Goal: Find contact information: Find contact information

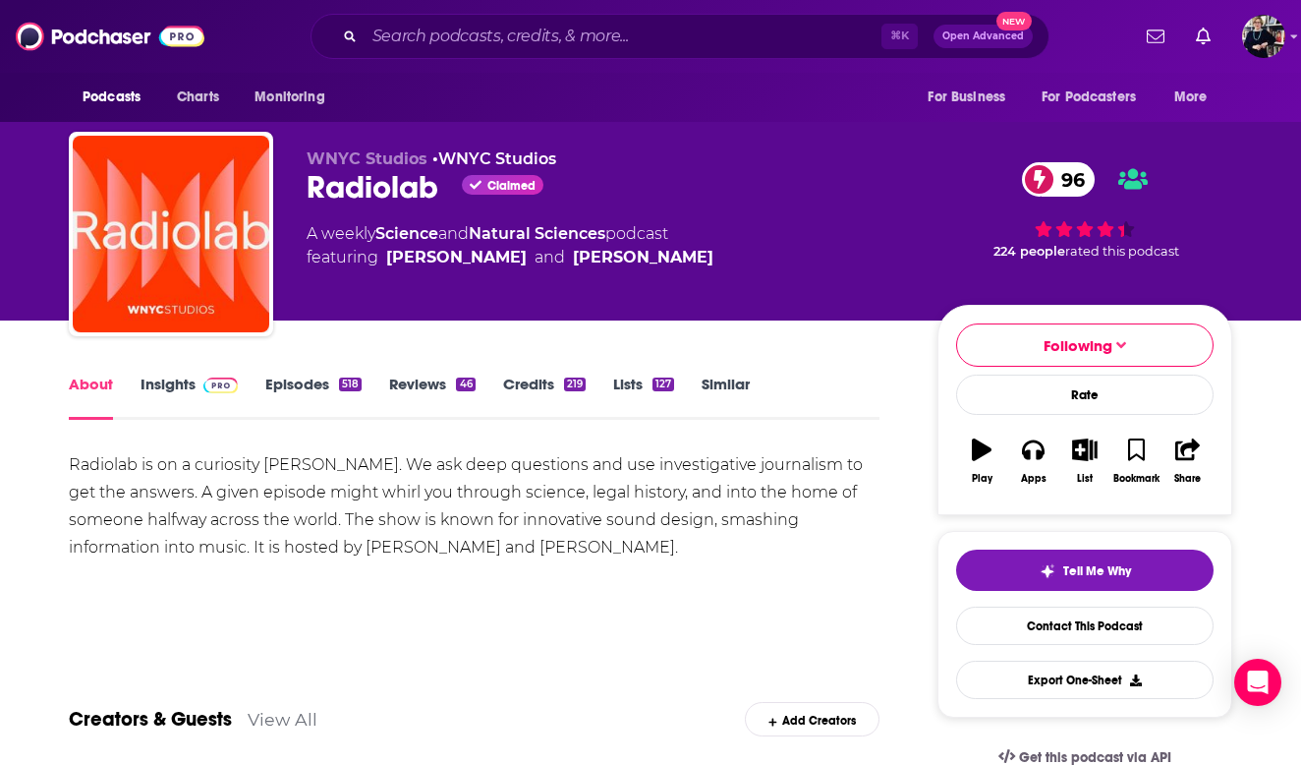
scroll to position [-3, 0]
click at [438, 33] on input "Search podcasts, credits, & more..." at bounding box center [623, 36] width 517 height 31
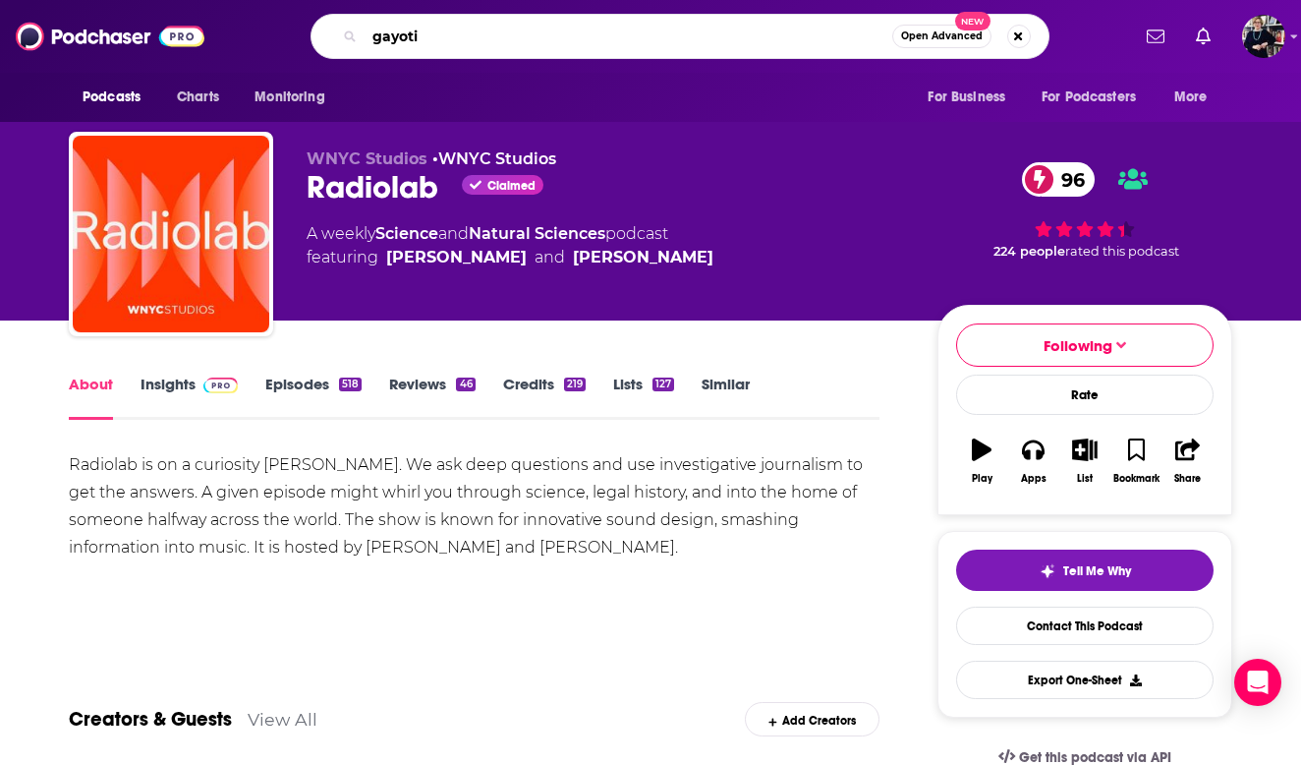
type input "gayotic"
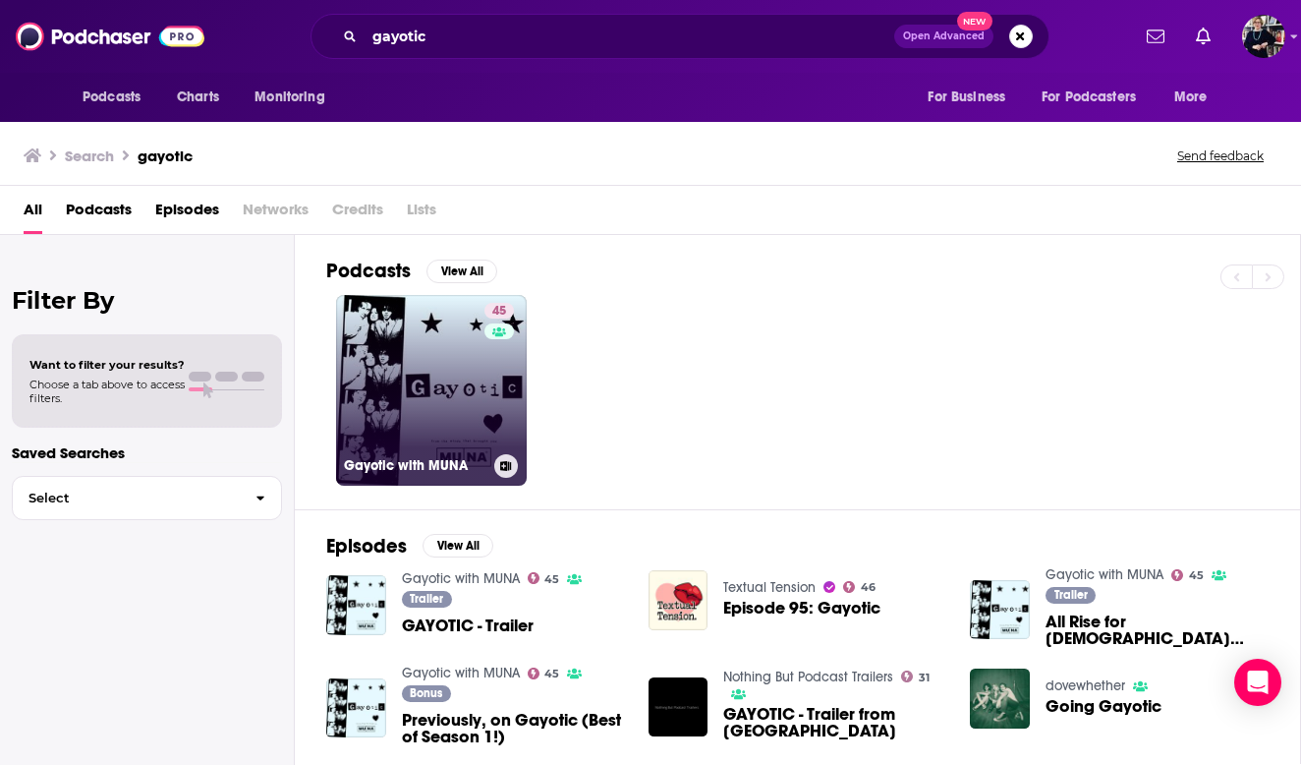
click at [427, 374] on link "45 Gayotic with MUNA" at bounding box center [431, 390] width 191 height 191
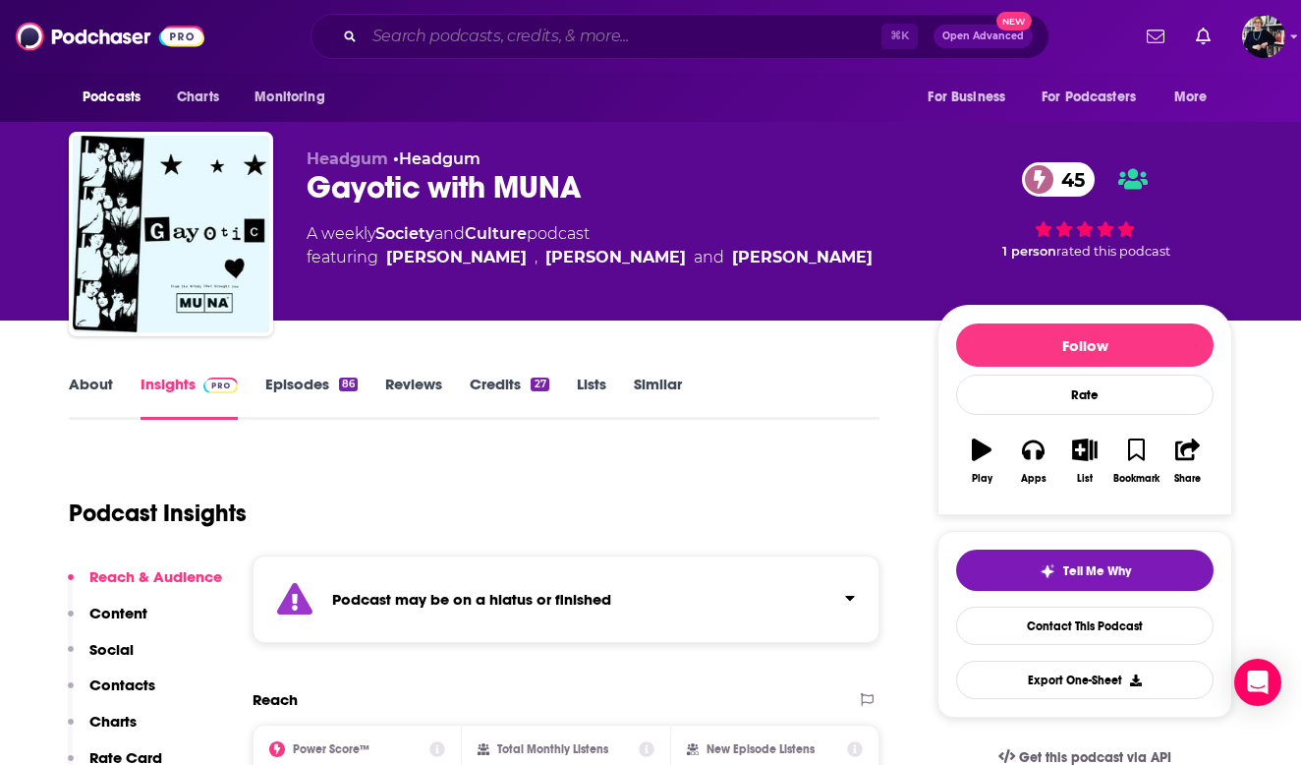
click at [427, 48] on input "Search podcasts, credits, & more..." at bounding box center [623, 36] width 517 height 31
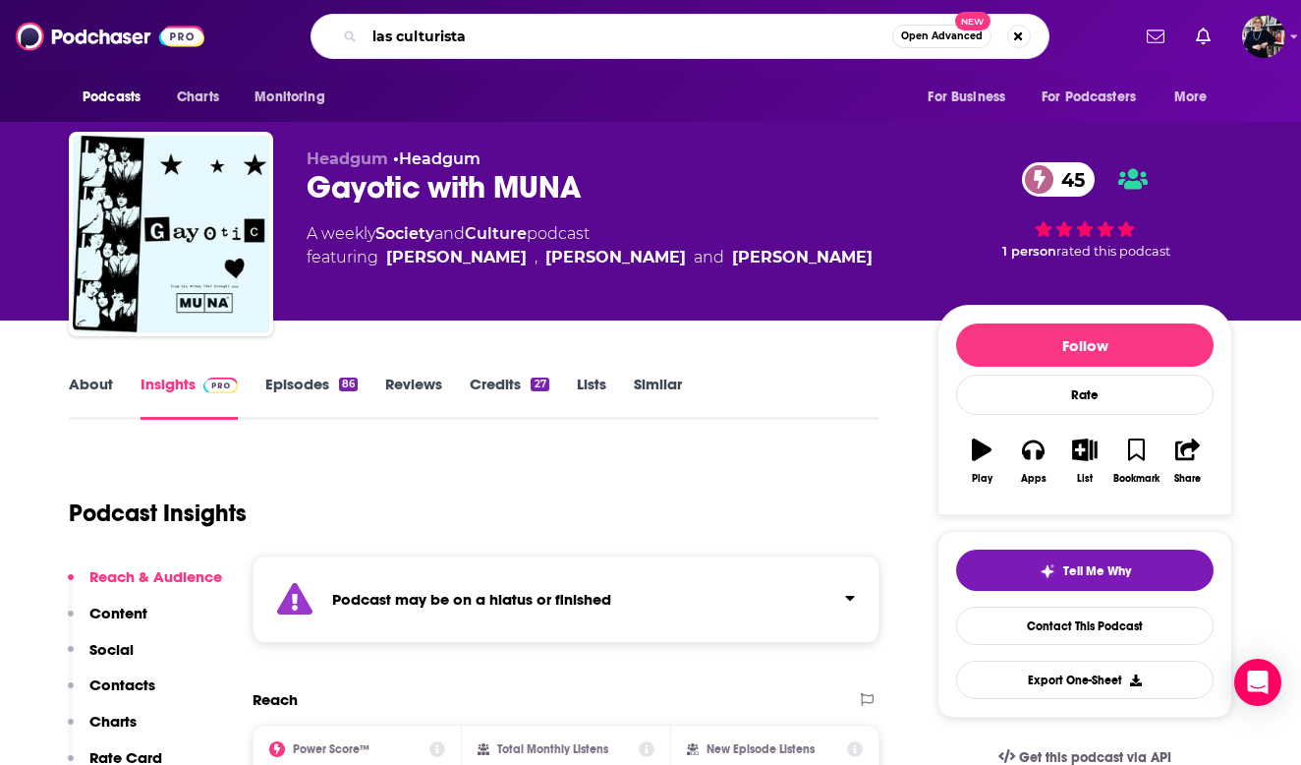
type input "las culturistas"
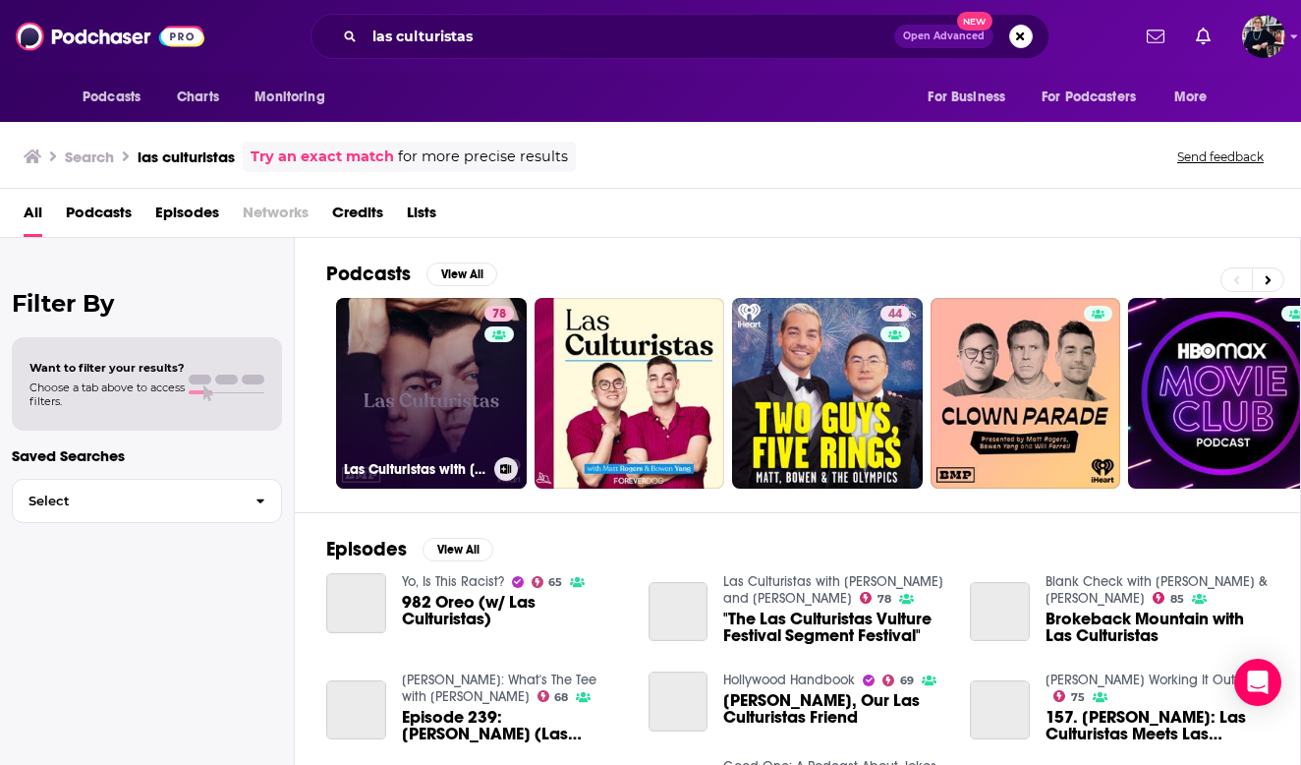
click at [439, 421] on link "78 Las Culturistas with [PERSON_NAME] and [PERSON_NAME]" at bounding box center [431, 393] width 191 height 191
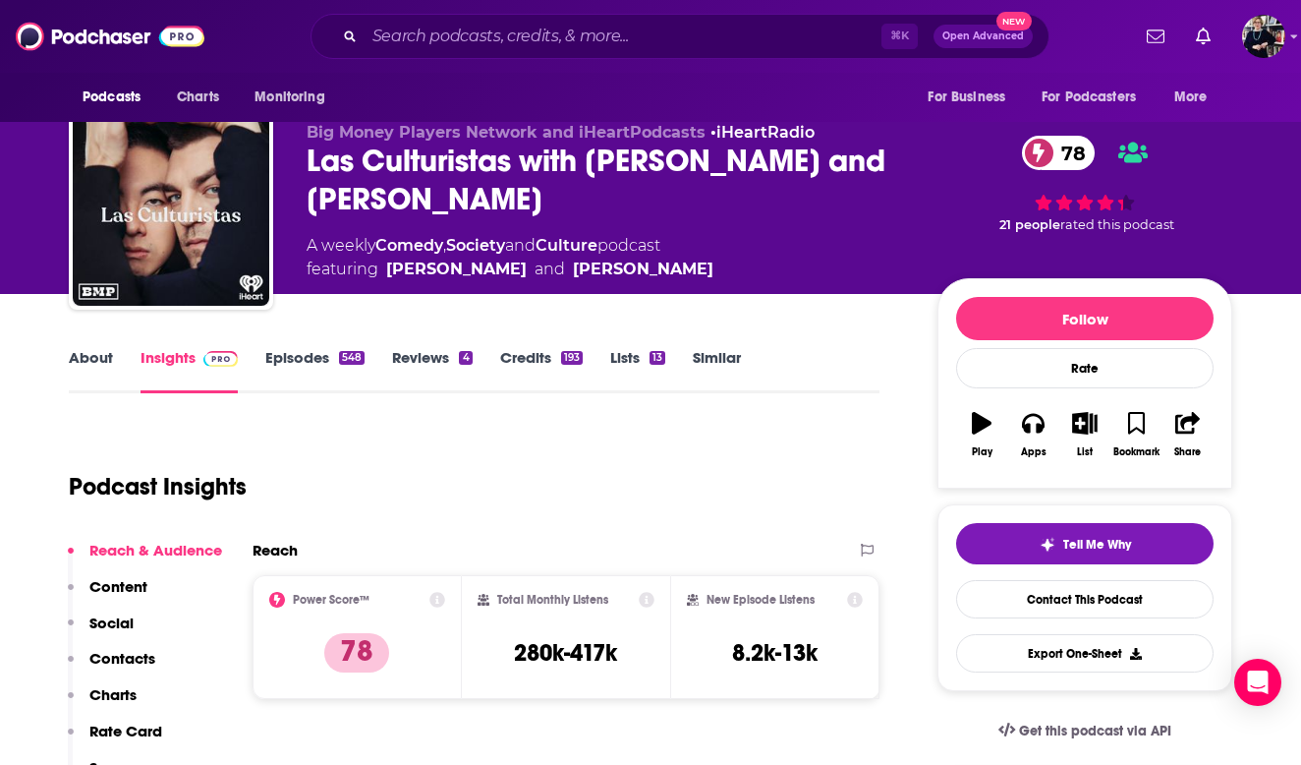
scroll to position [243, 0]
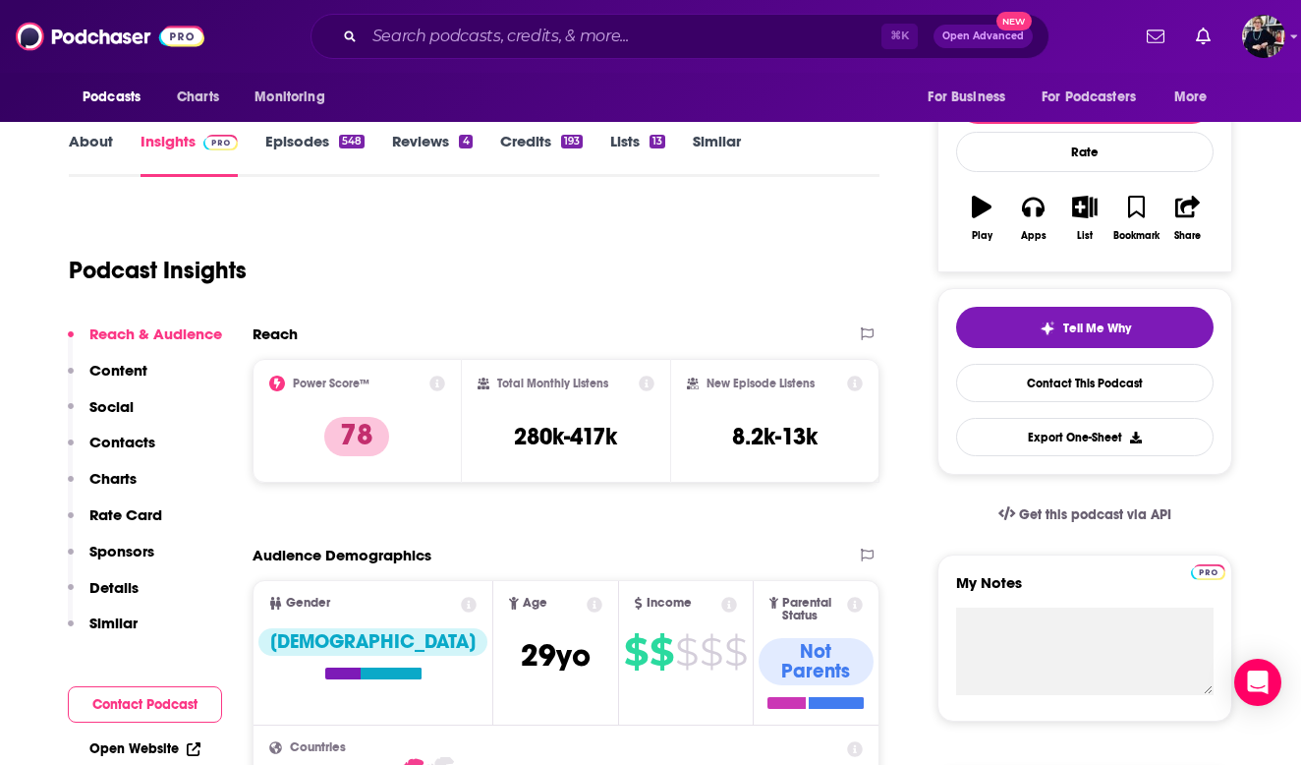
click at [529, 141] on link "Credits 193" at bounding box center [541, 154] width 83 height 45
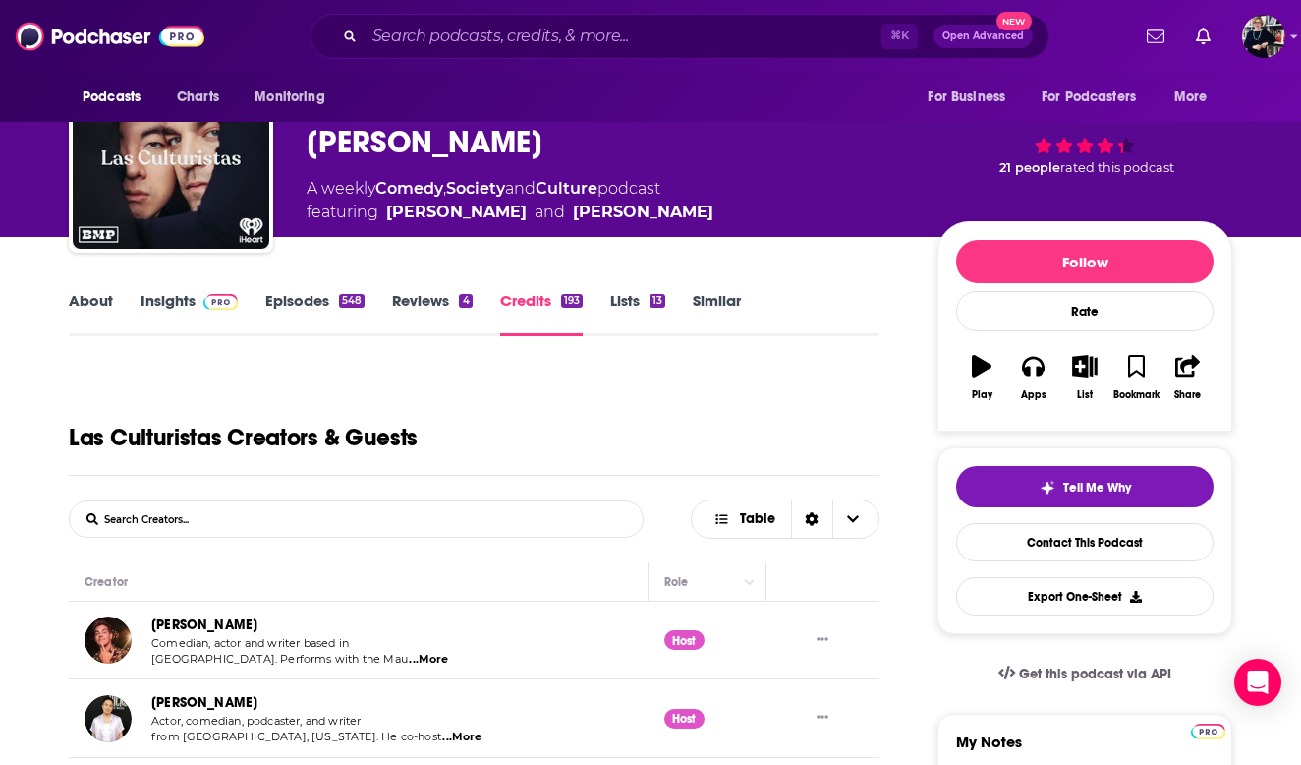
scroll to position [200, 0]
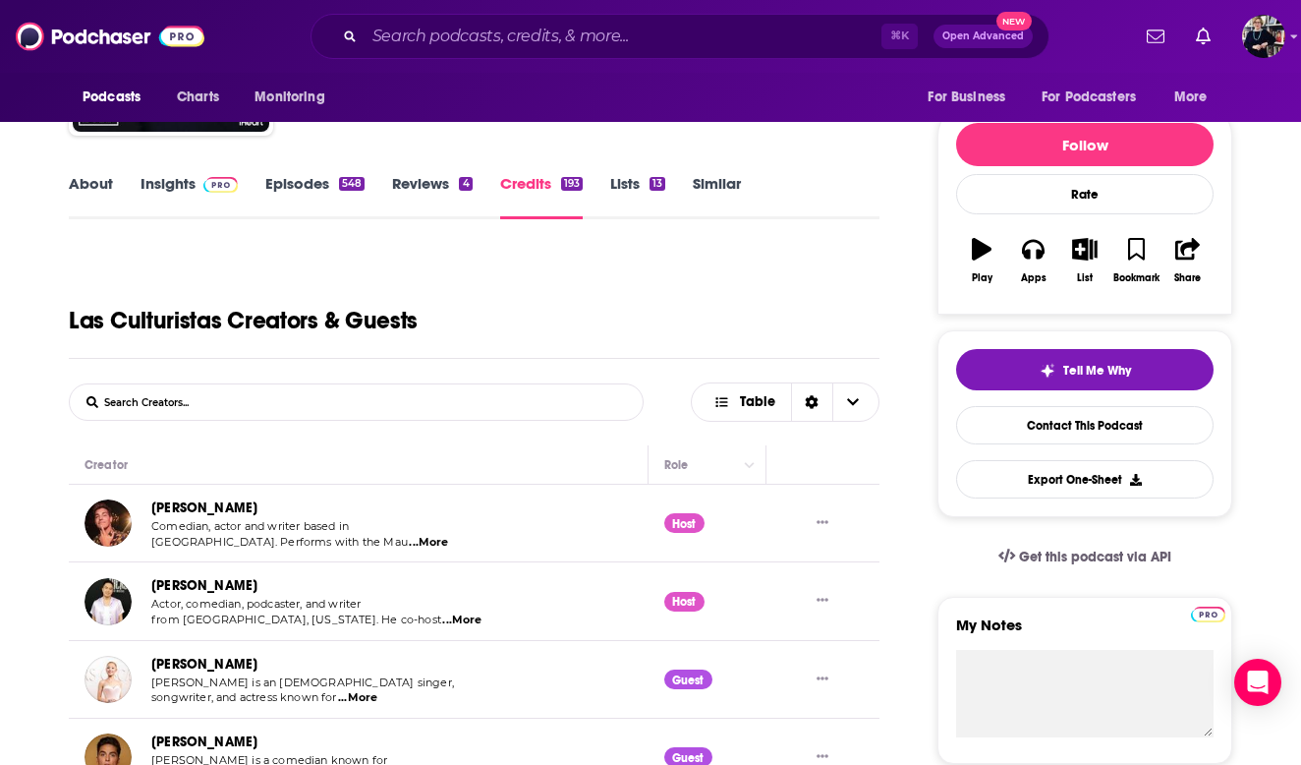
click at [825, 527] on icon "Show More Button" at bounding box center [823, 522] width 12 height 12
click at [171, 508] on link "[PERSON_NAME]" at bounding box center [204, 507] width 106 height 17
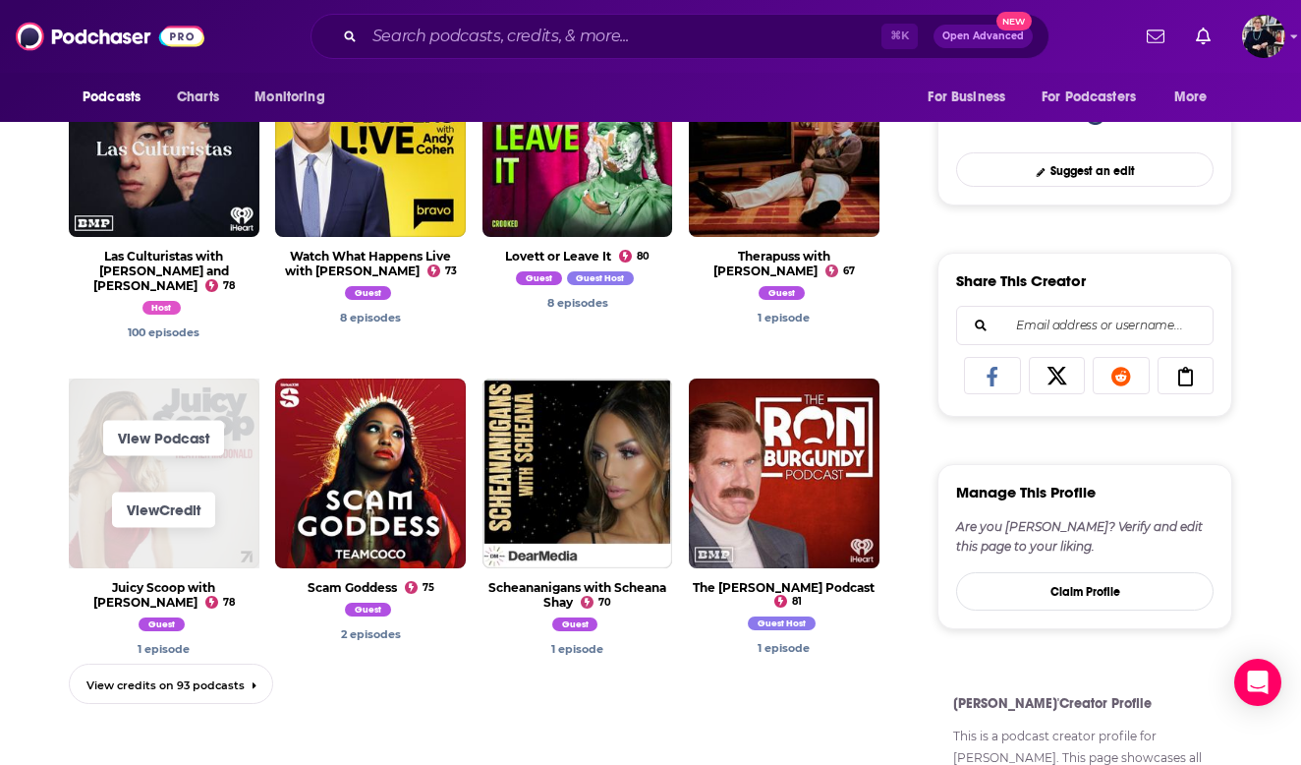
scroll to position [778, 0]
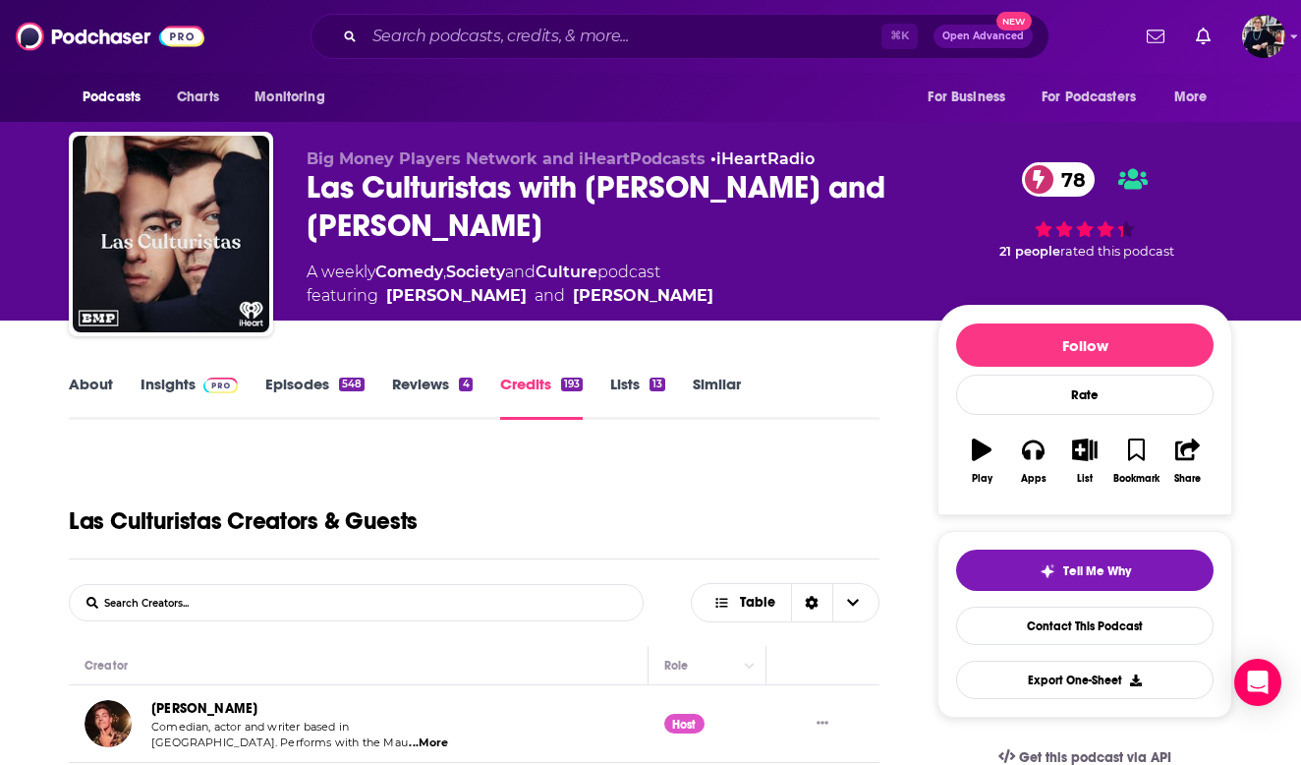
click at [144, 394] on link "Insights" at bounding box center [189, 396] width 97 height 45
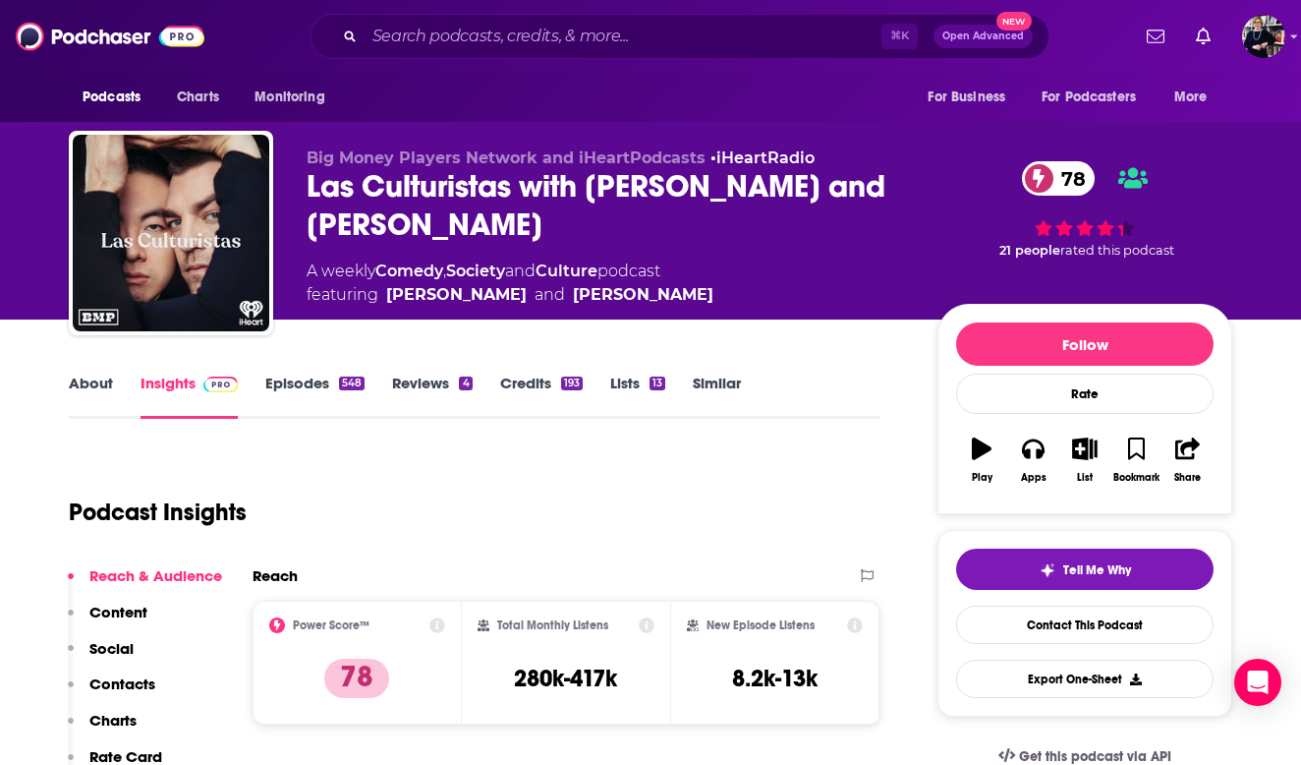
scroll to position [313, 0]
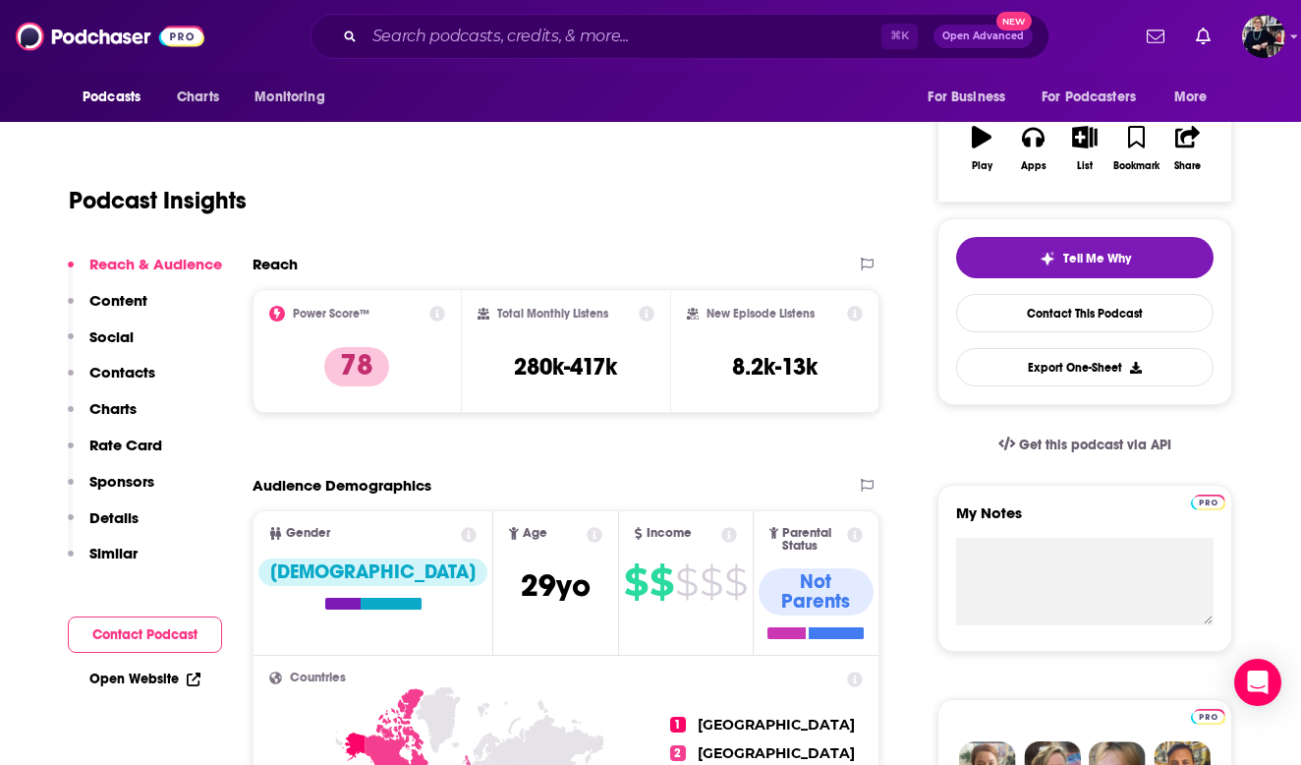
click at [130, 375] on p "Contacts" at bounding box center [122, 372] width 66 height 19
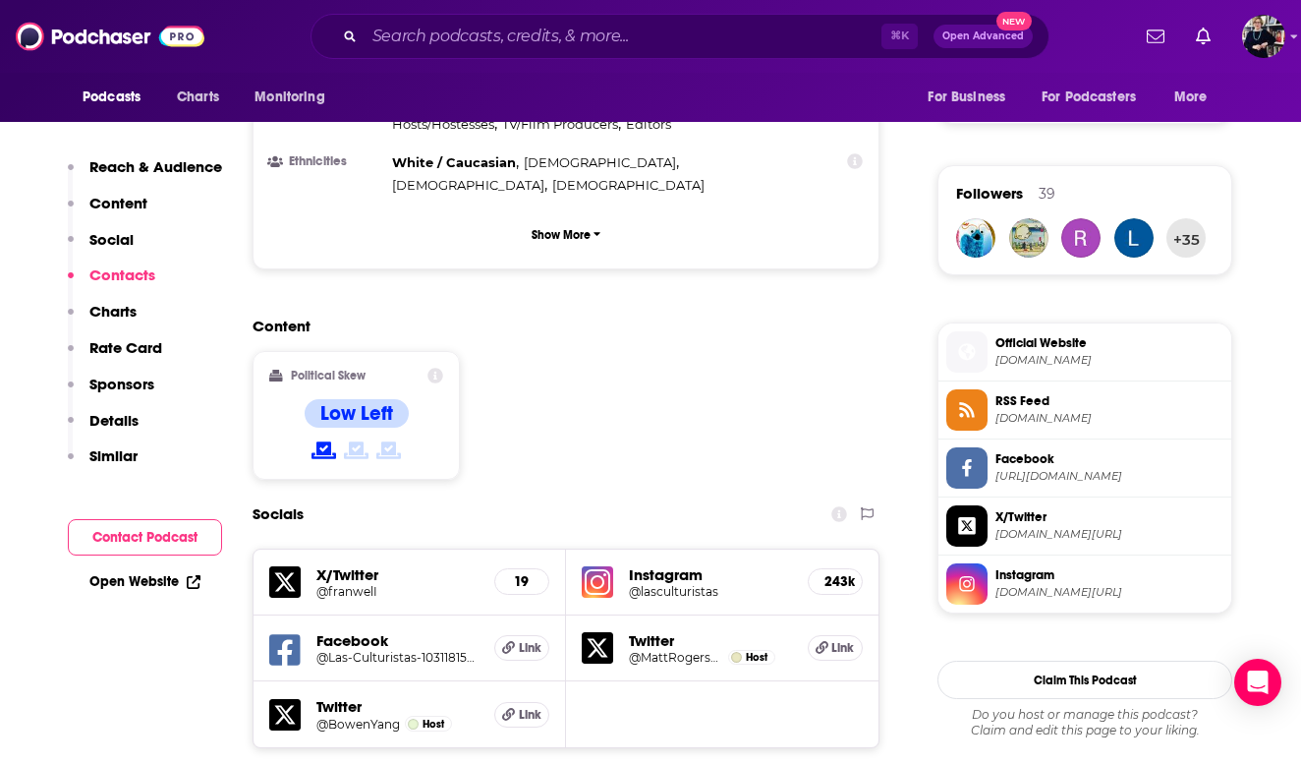
scroll to position [1753, 0]
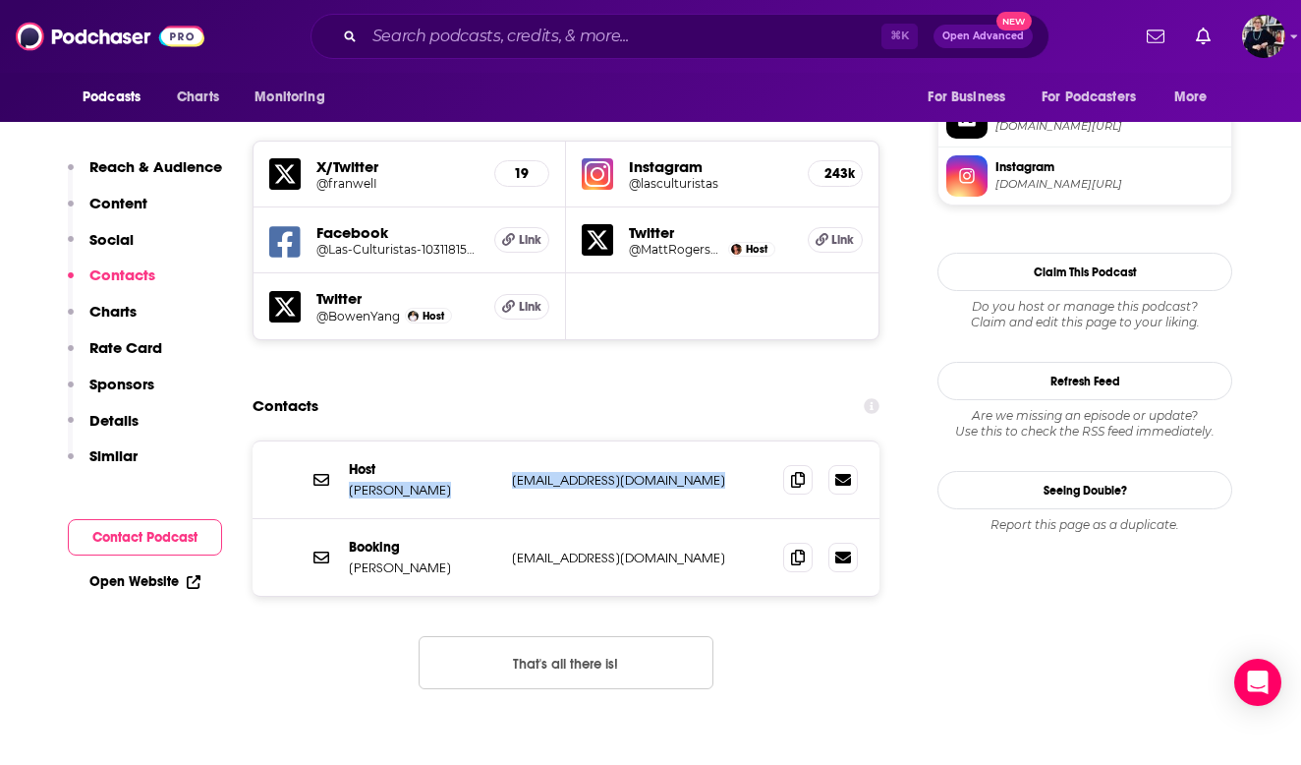
drag, startPoint x: 491, startPoint y: 367, endPoint x: 721, endPoint y: 371, distance: 230.0
click at [0, 0] on div "Host [PERSON_NAME] [EMAIL_ADDRESS][DOMAIN_NAME] [EMAIL_ADDRESS][DOMAIN_NAME]" at bounding box center [0, 0] width 0 height 0
click at [699, 441] on div "Host [PERSON_NAME] [EMAIL_ADDRESS][DOMAIN_NAME] [EMAIL_ADDRESS][DOMAIN_NAME]" at bounding box center [566, 480] width 627 height 78
click at [717, 472] on p "[EMAIL_ADDRESS][DOMAIN_NAME]" at bounding box center [640, 480] width 256 height 17
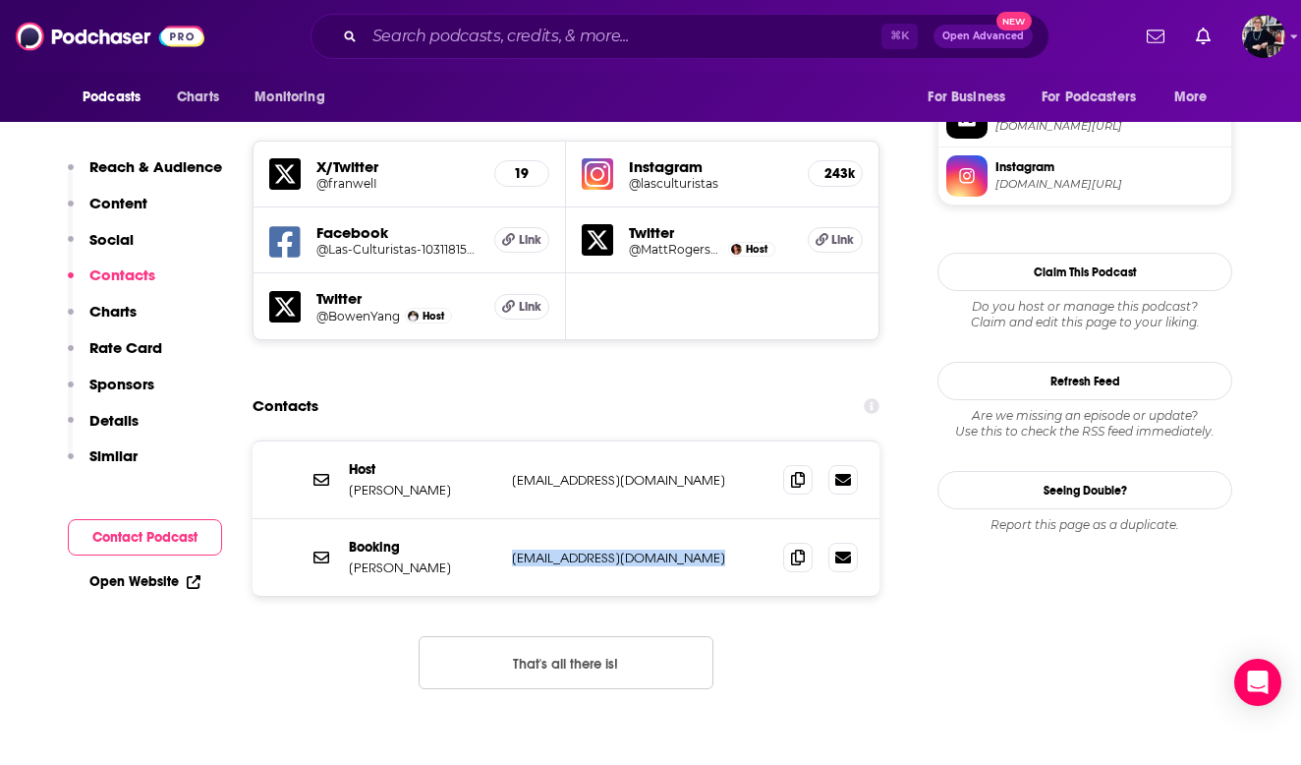
drag, startPoint x: 726, startPoint y: 444, endPoint x: 515, endPoint y: 442, distance: 211.3
click at [515, 549] on p "[EMAIL_ADDRESS][DOMAIN_NAME]" at bounding box center [640, 557] width 256 height 17
copy p "[EMAIL_ADDRESS][DOMAIN_NAME]"
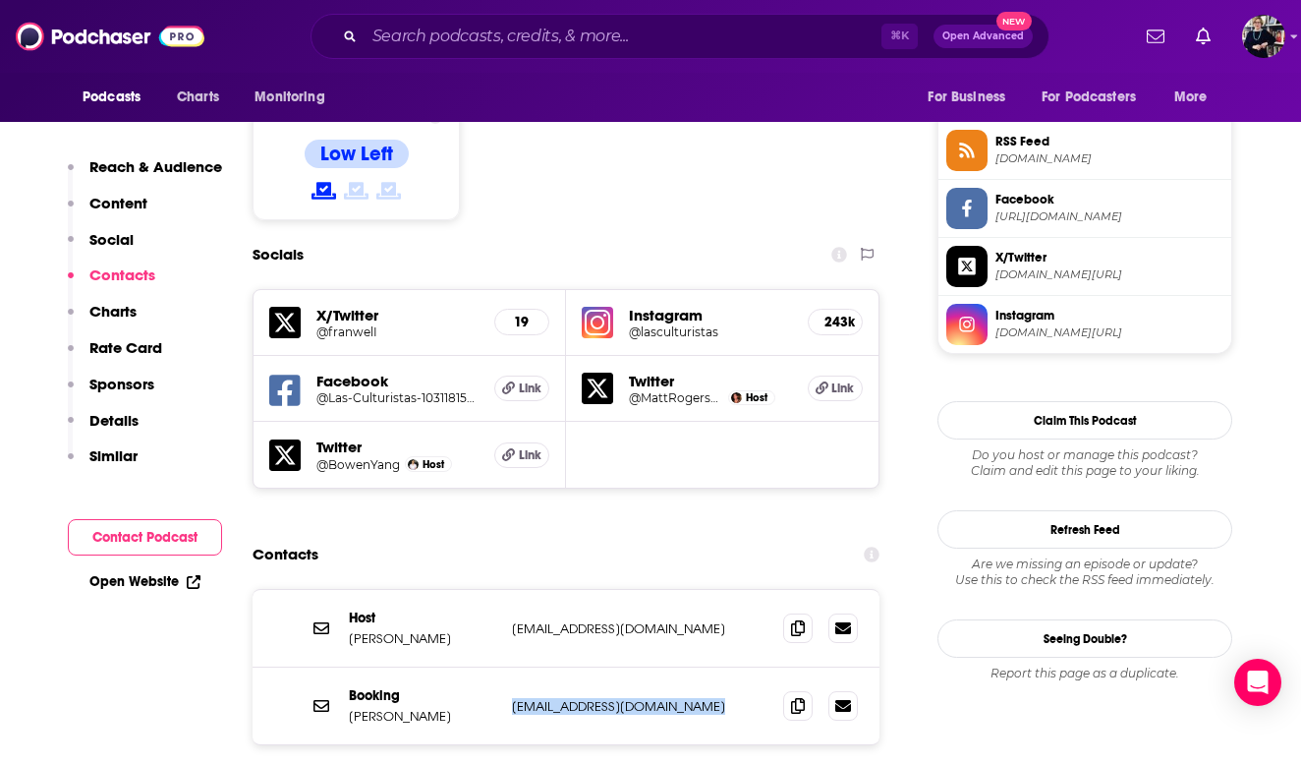
scroll to position [1418, 0]
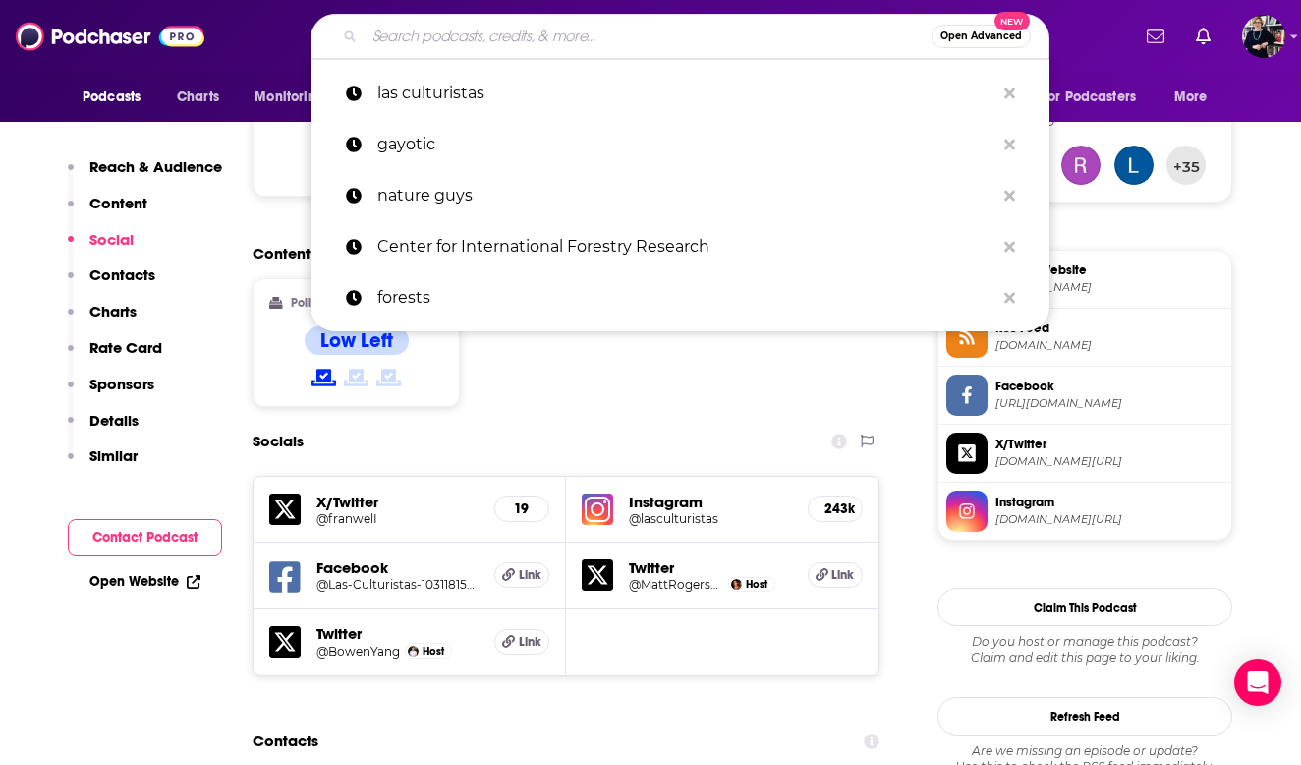
click at [486, 30] on input "Search podcasts, credits, & more..." at bounding box center [648, 36] width 567 height 31
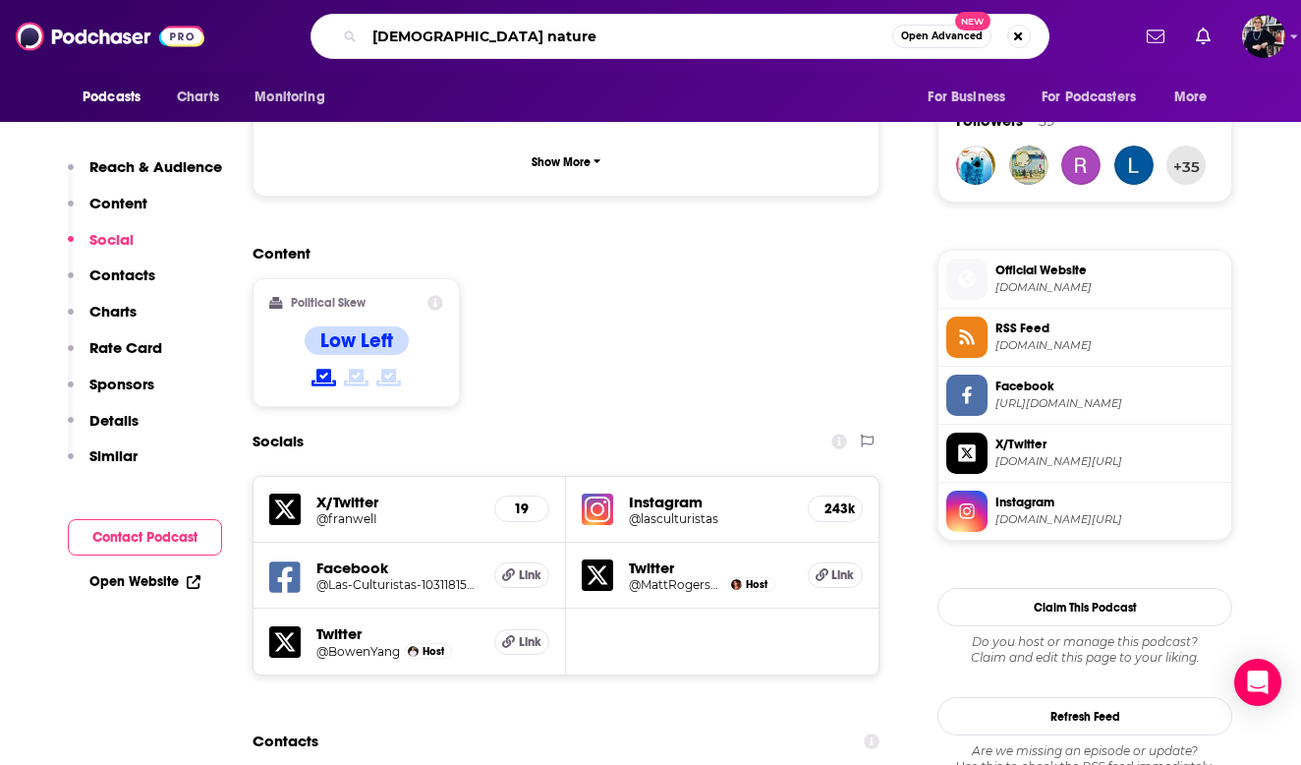
type input "[DEMOGRAPHIC_DATA] nature"
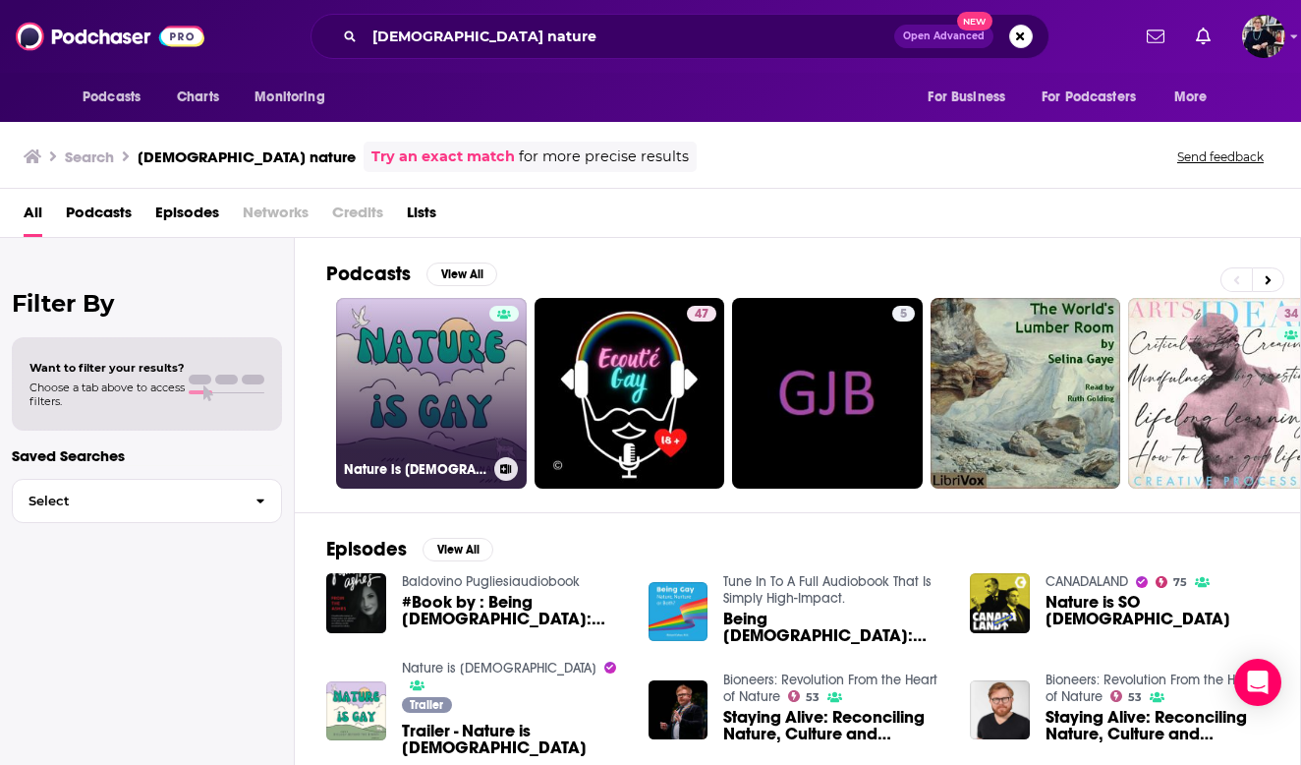
click at [428, 394] on link "Nature is [DEMOGRAPHIC_DATA]" at bounding box center [431, 393] width 191 height 191
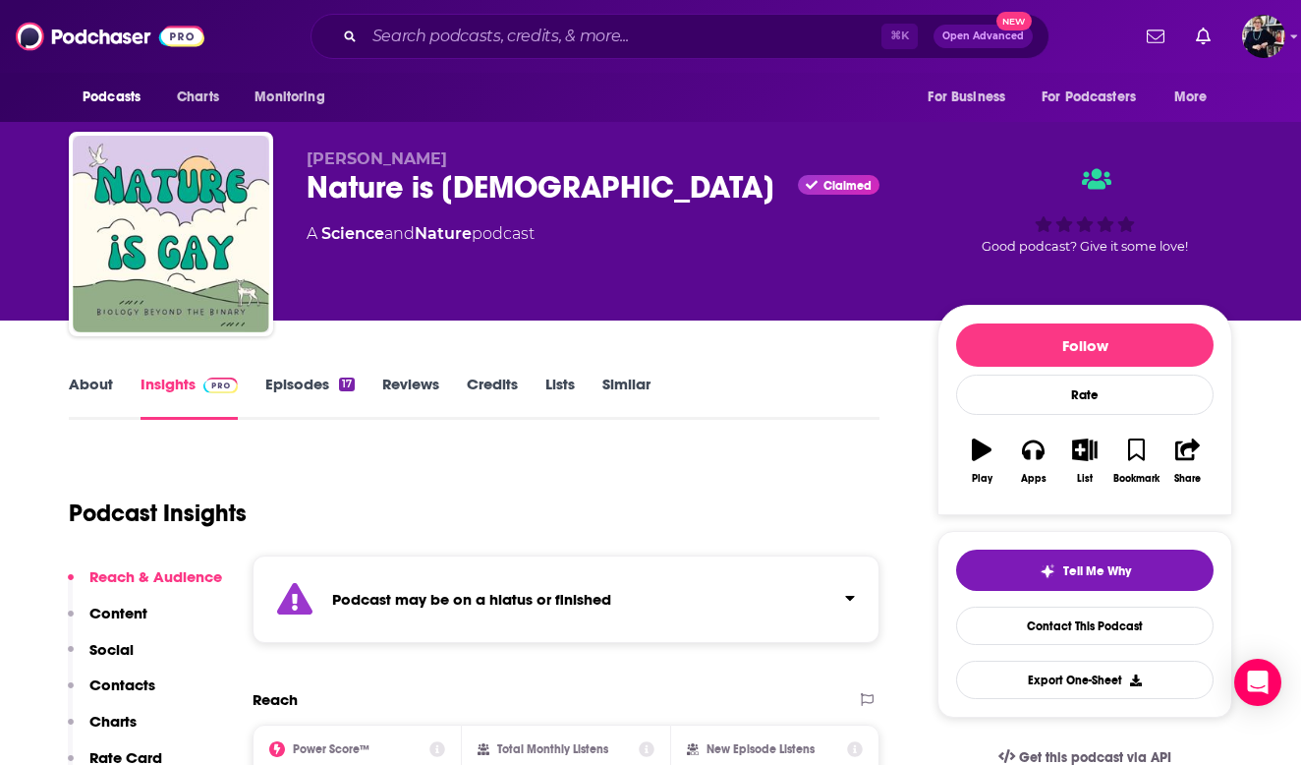
scroll to position [240, 0]
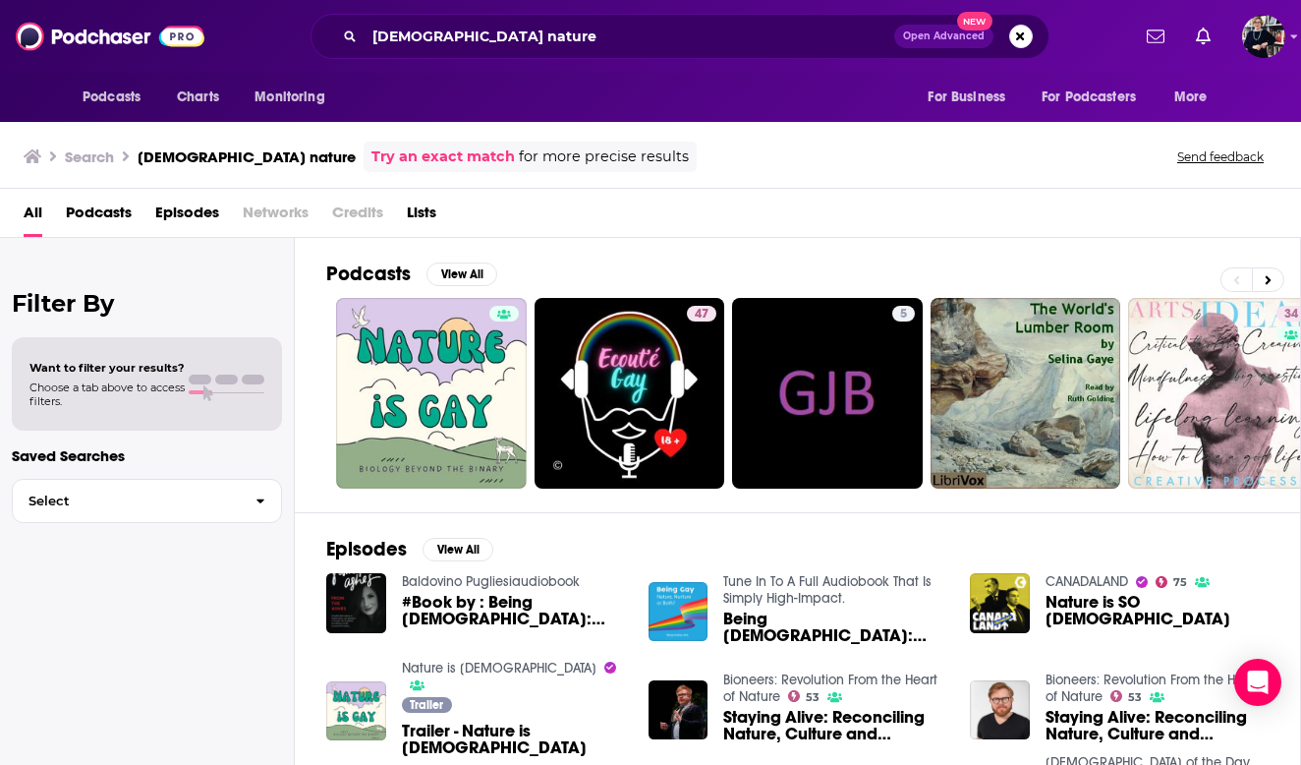
click at [735, 620] on span "Being [DEMOGRAPHIC_DATA]: Nature, Nurture or Both? by [PERSON_NAME]" at bounding box center [834, 626] width 223 height 33
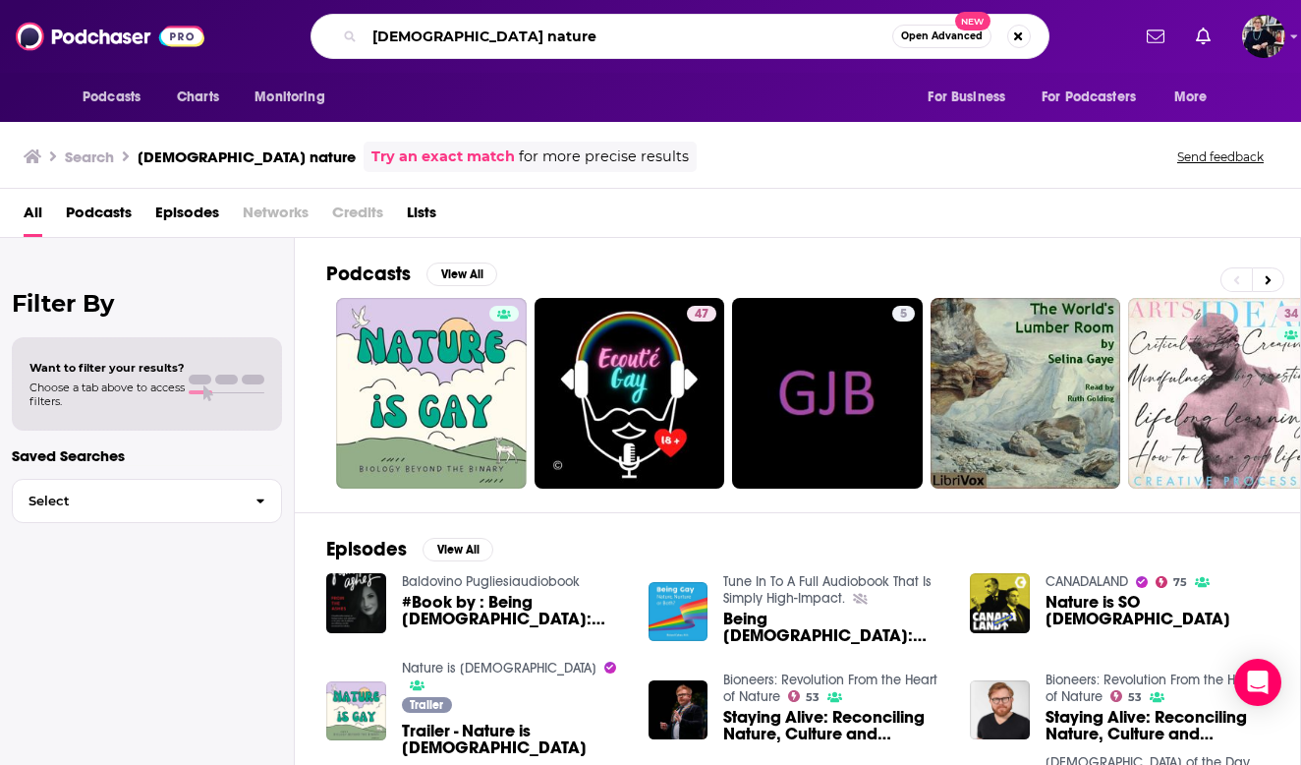
drag, startPoint x: 485, startPoint y: 42, endPoint x: 300, endPoint y: 40, distance: 184.8
click at [299, 40] on div "[DEMOGRAPHIC_DATA] nature Open Advanced New" at bounding box center [679, 36] width 899 height 45
type input "[DEMOGRAPHIC_DATA]"
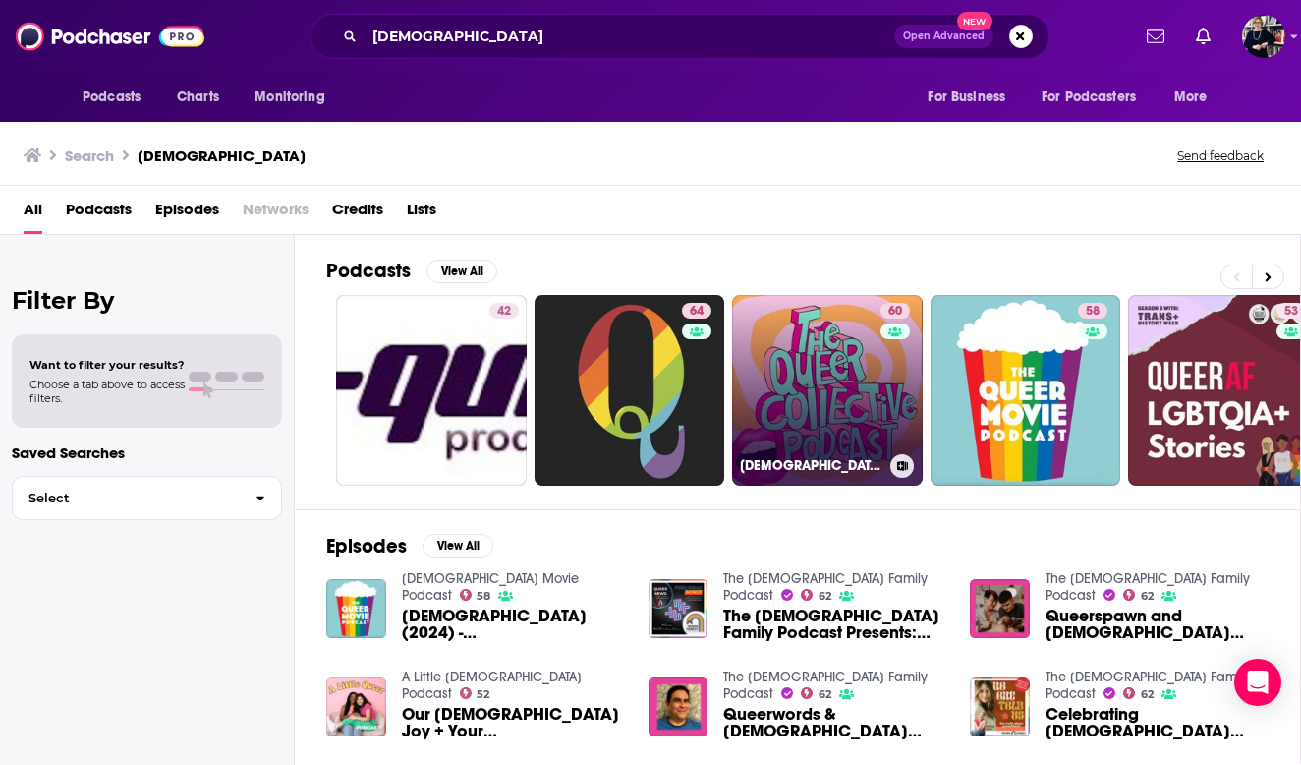
click at [791, 367] on link "60 [DEMOGRAPHIC_DATA] Collective Podcast" at bounding box center [827, 390] width 191 height 191
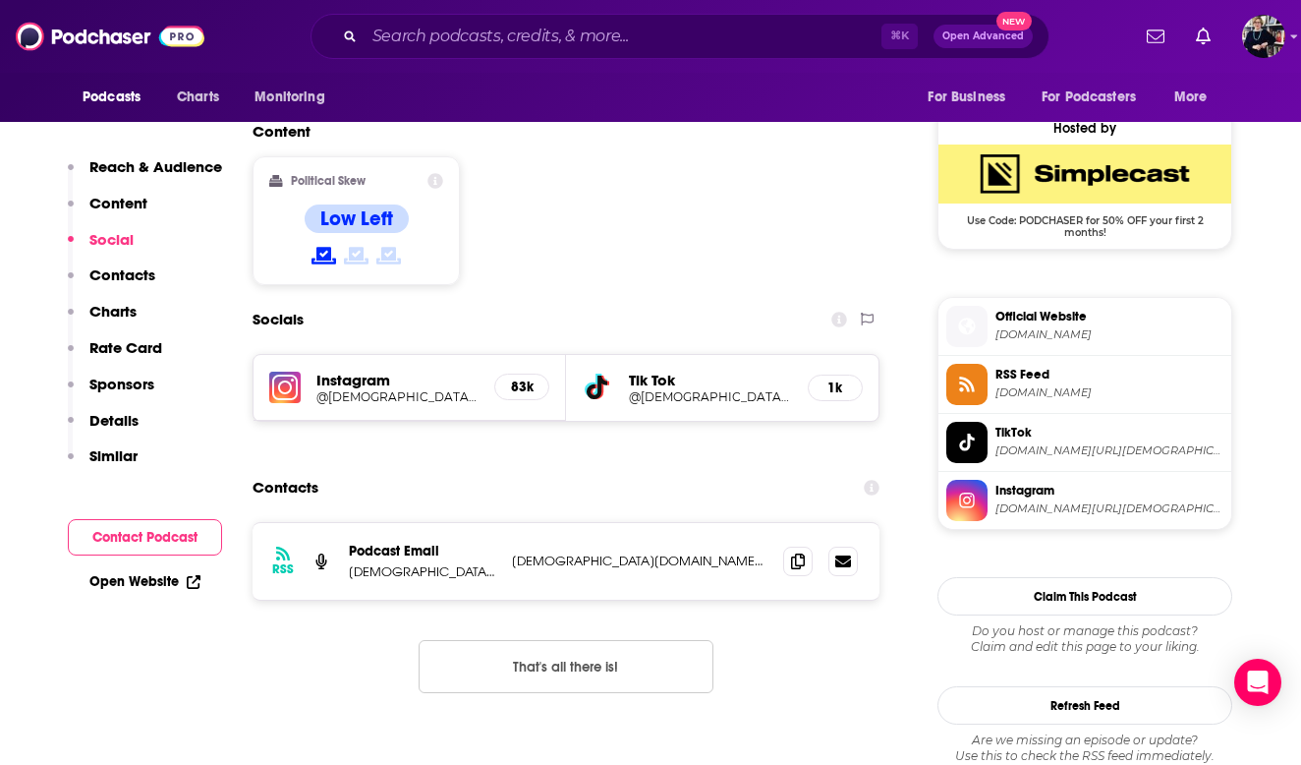
scroll to position [1564, 0]
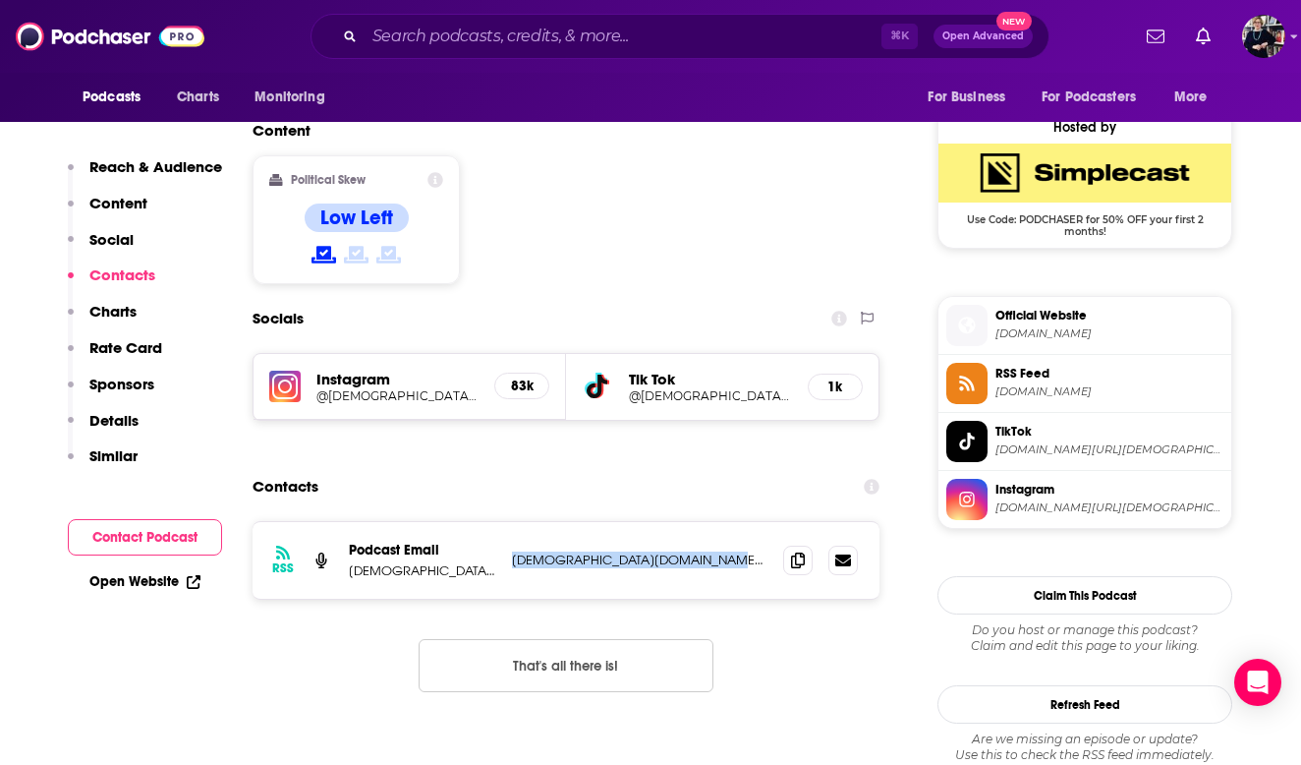
drag, startPoint x: 496, startPoint y: 422, endPoint x: 739, endPoint y: 423, distance: 242.8
click at [739, 522] on div "RSS Podcast Email [DEMOGRAPHIC_DATA] Collective [DEMOGRAPHIC_DATA][DOMAIN_NAME]…" at bounding box center [566, 560] width 627 height 77
copy p "[DEMOGRAPHIC_DATA][DOMAIN_NAME][EMAIL_ADDRESS][DOMAIN_NAME]"
click at [433, 29] on input "Search podcasts, credits, & more..." at bounding box center [623, 36] width 517 height 31
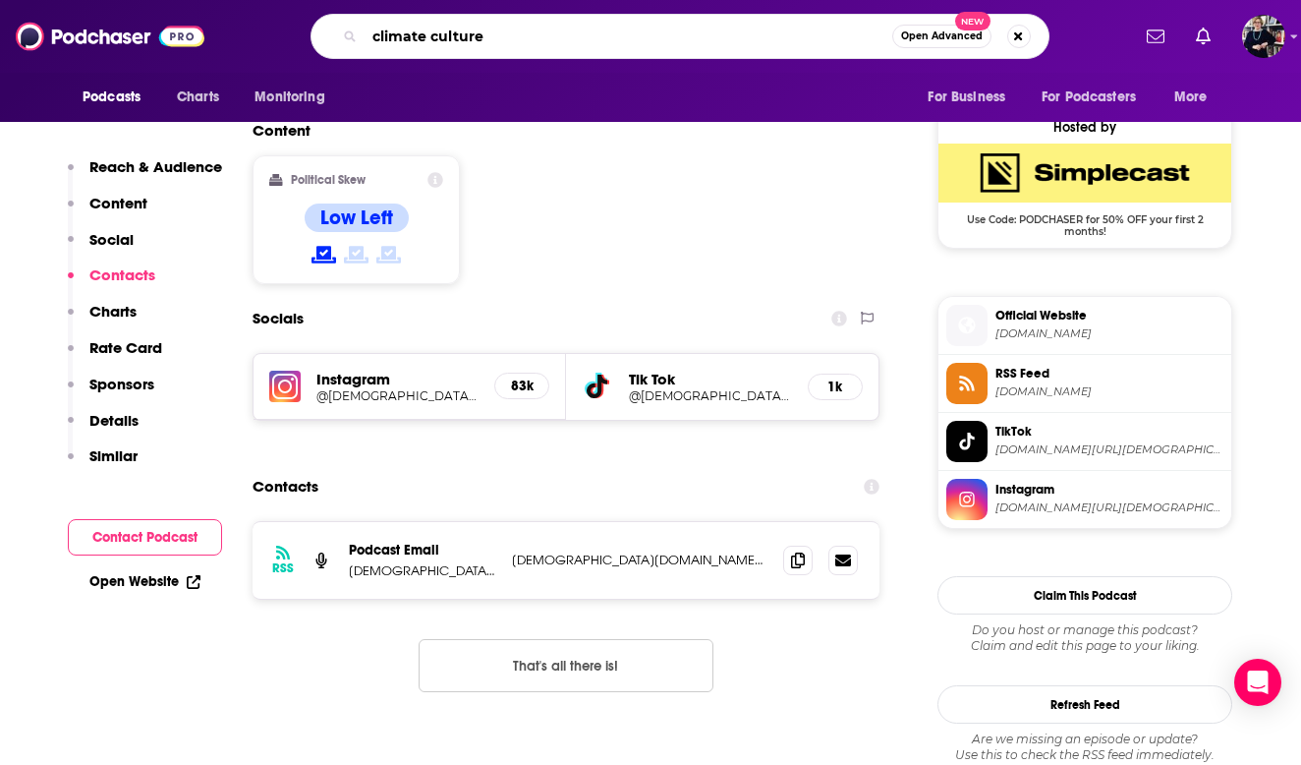
type input "climate cultures"
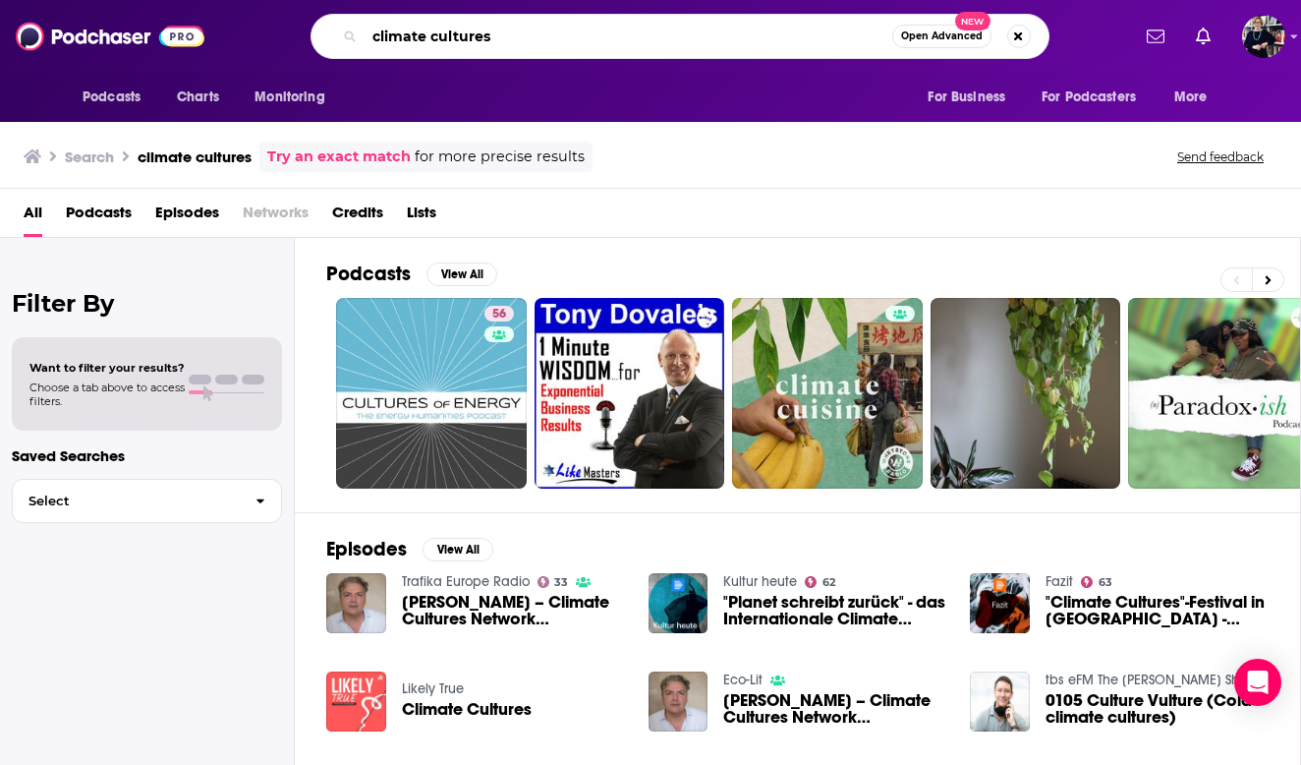
click at [571, 49] on input "climate cultures" at bounding box center [629, 36] width 528 height 31
type input "c"
type input "n"
type input "p"
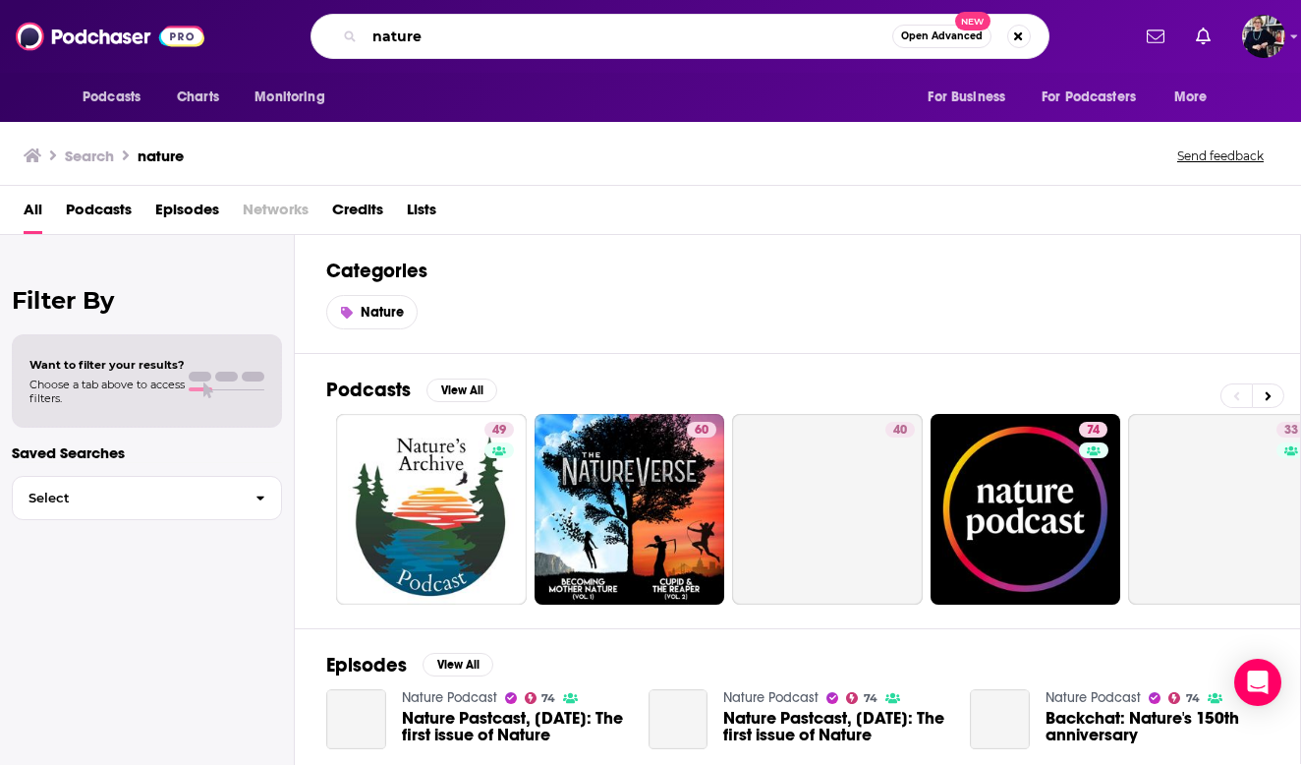
click at [520, 47] on input "nature" at bounding box center [629, 36] width 528 height 31
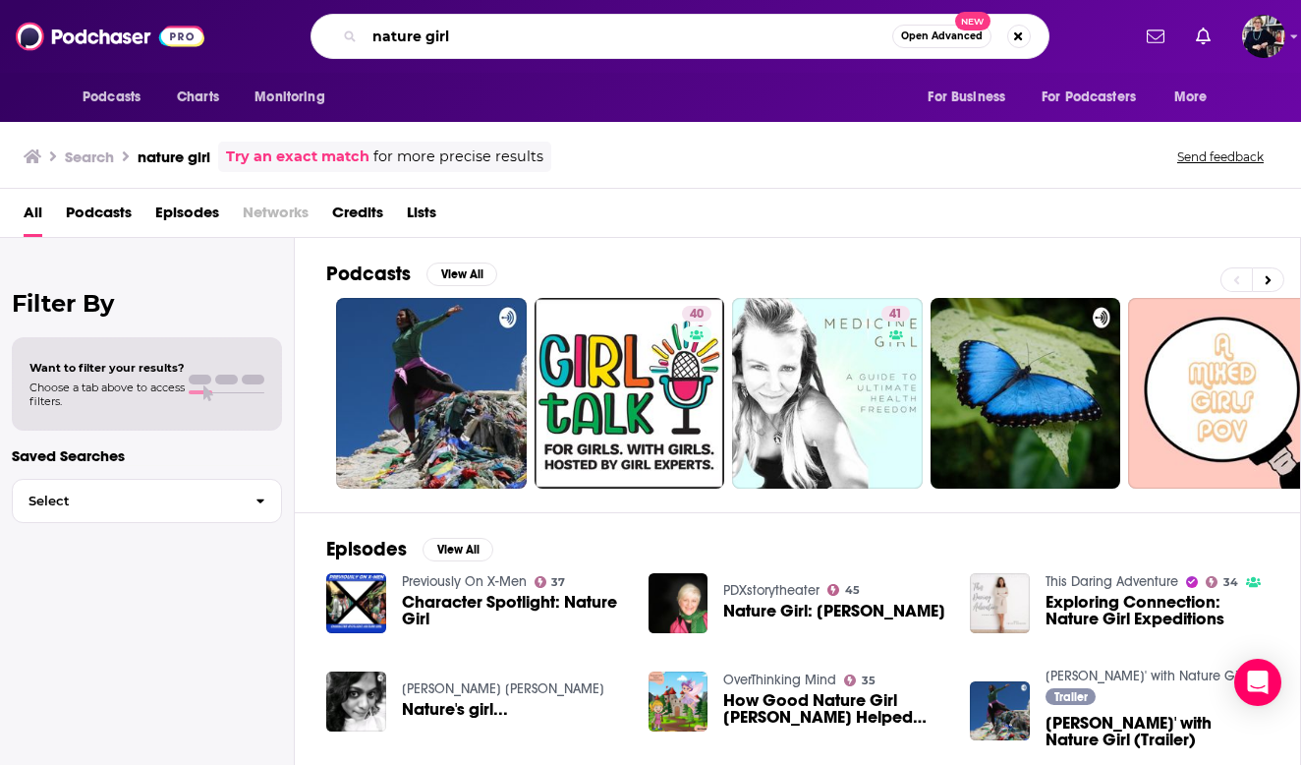
click at [514, 44] on input "nature girl" at bounding box center [629, 36] width 528 height 31
type input "nature"
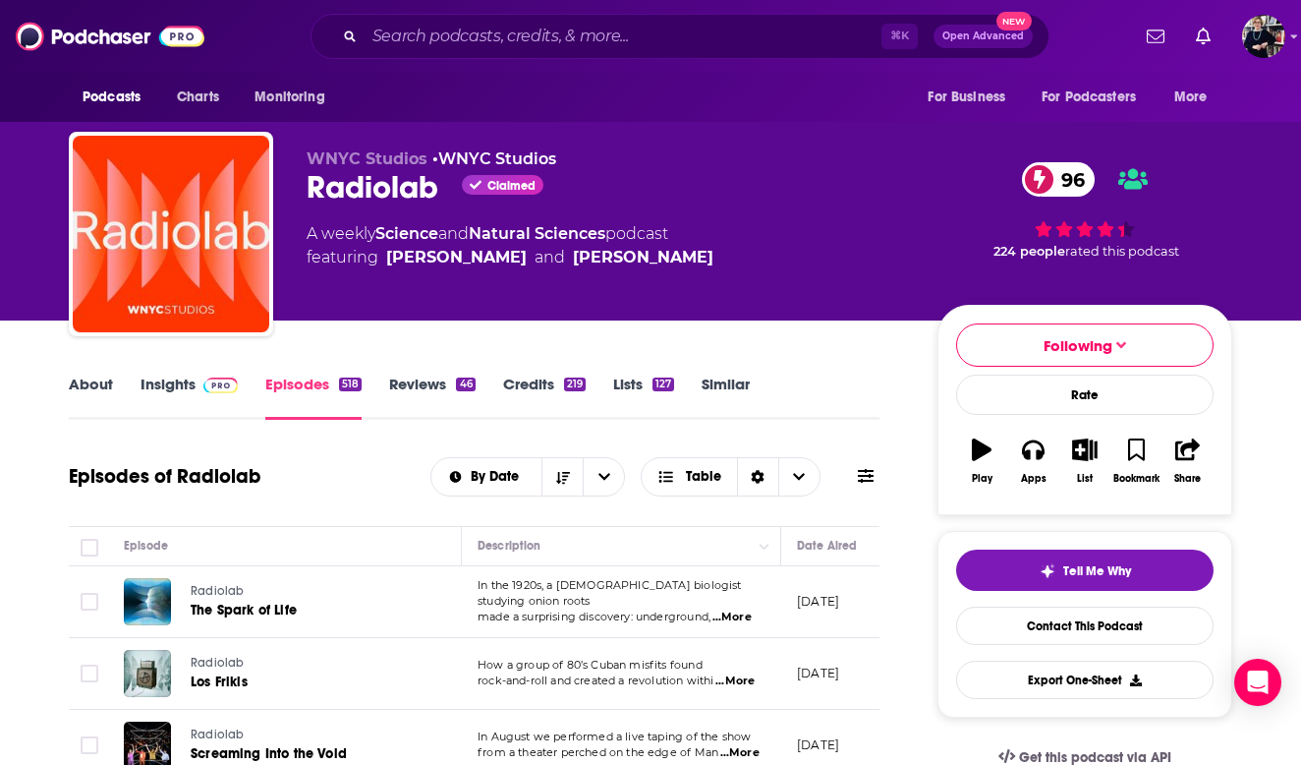
click at [84, 372] on div "About Insights Episodes 518 Reviews 46 Credits 219 Lists 127 Similar" at bounding box center [474, 396] width 811 height 48
click at [87, 388] on link "About" at bounding box center [91, 396] width 44 height 45
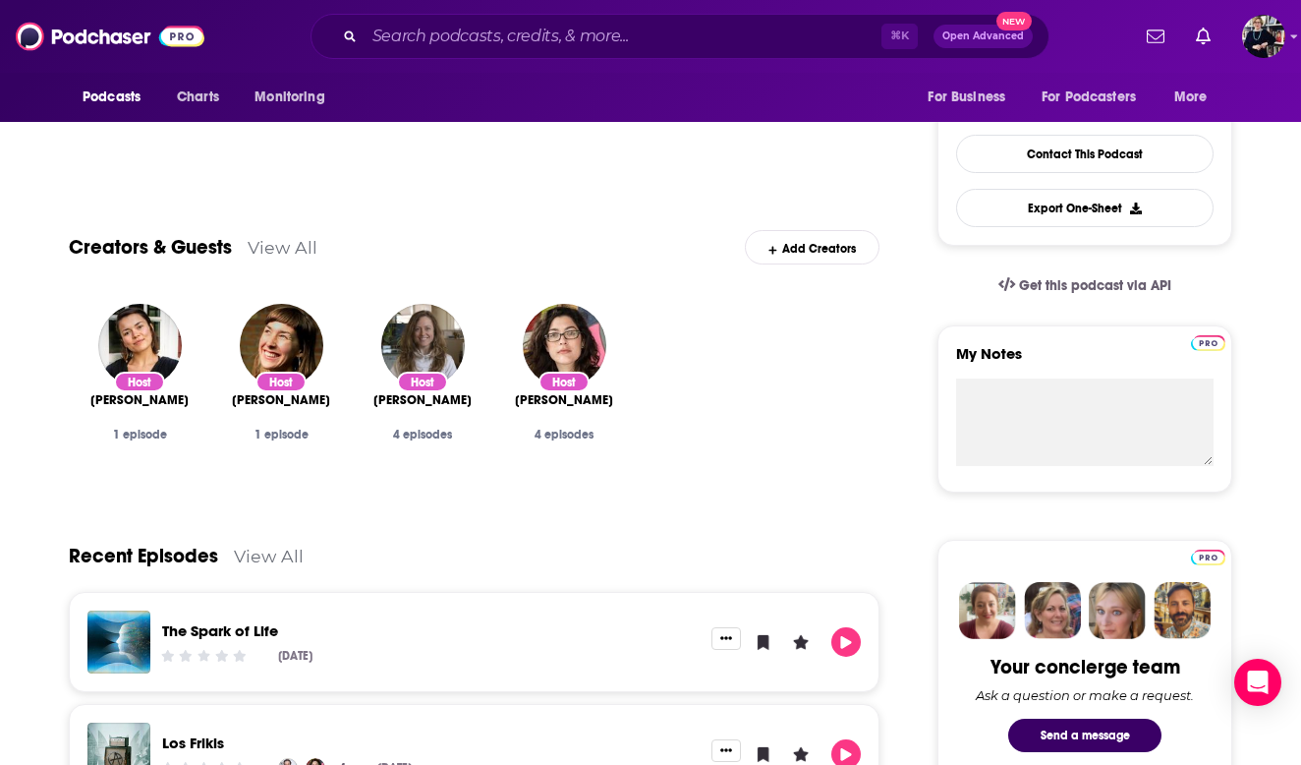
scroll to position [79, 0]
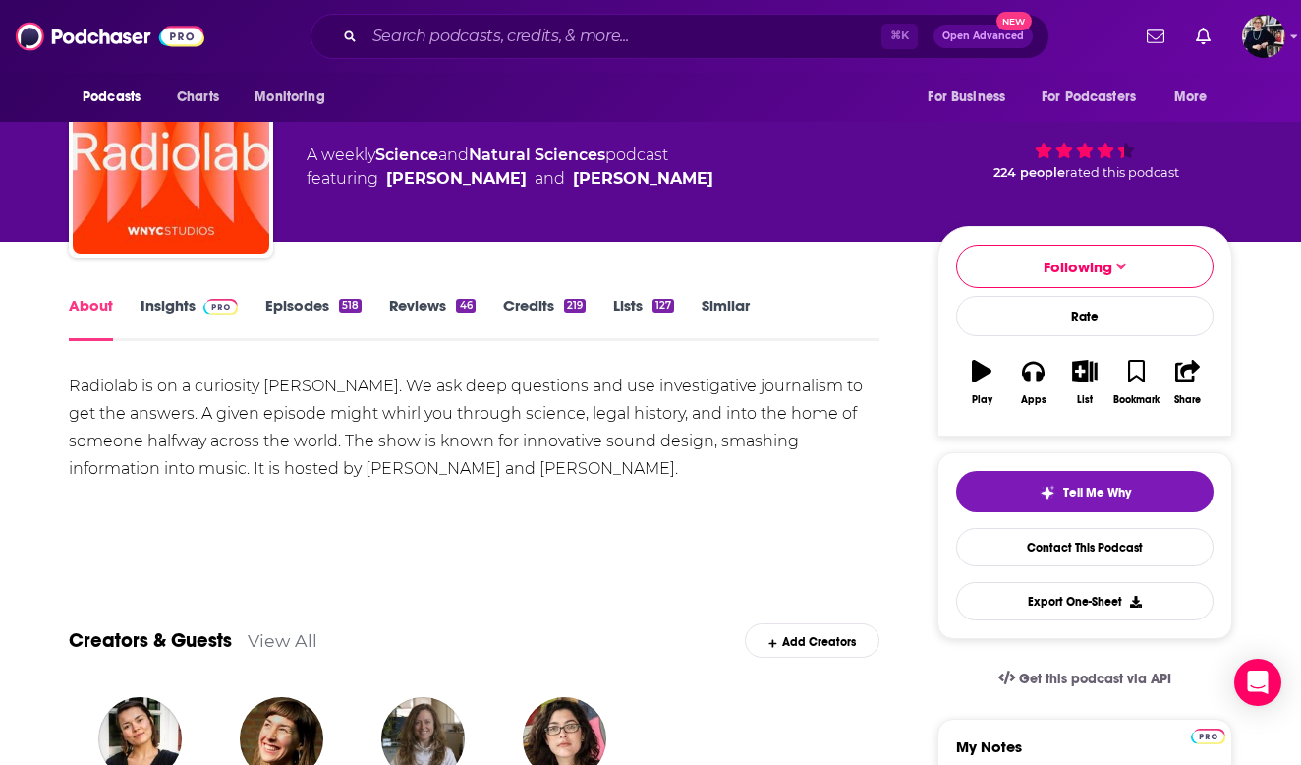
click at [529, 302] on link "Credits 219" at bounding box center [544, 318] width 83 height 45
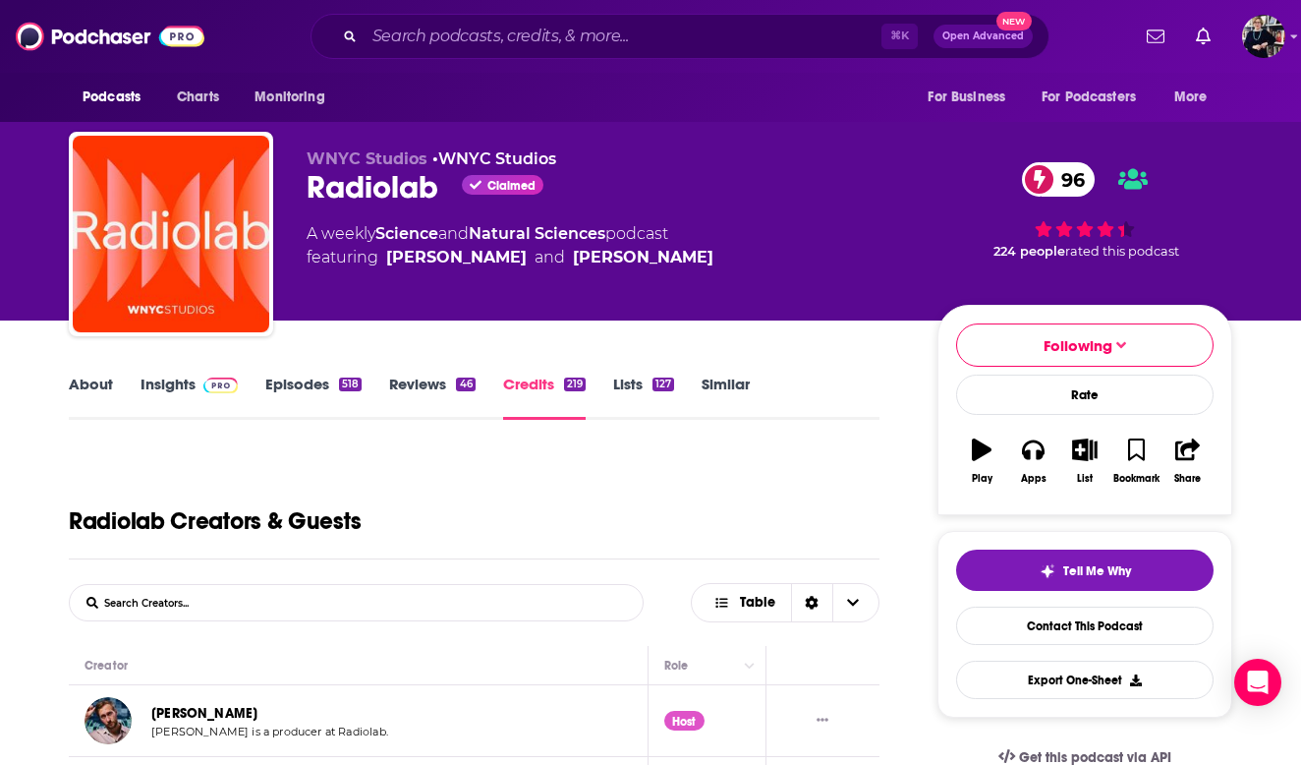
scroll to position [13, 0]
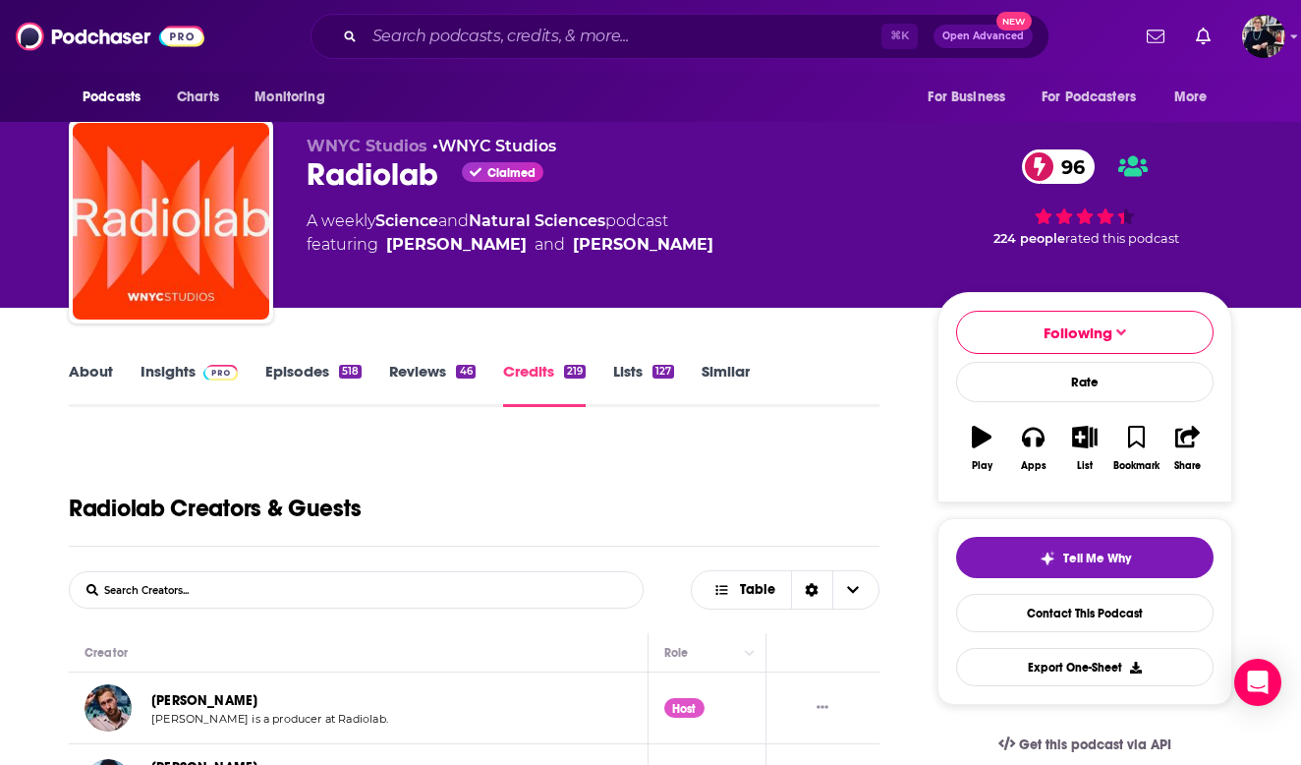
click at [432, 363] on link "Reviews 46" at bounding box center [432, 384] width 86 height 45
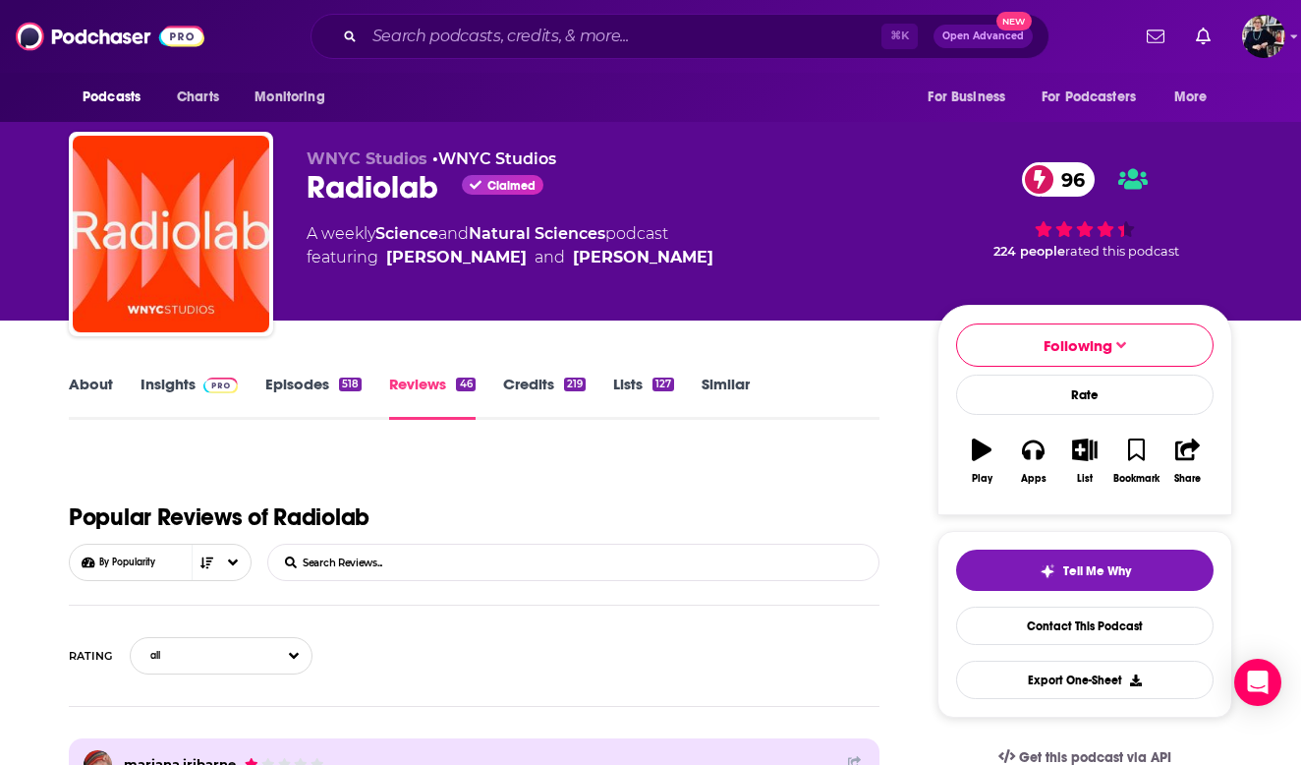
click at [175, 386] on link "Insights" at bounding box center [189, 396] width 97 height 45
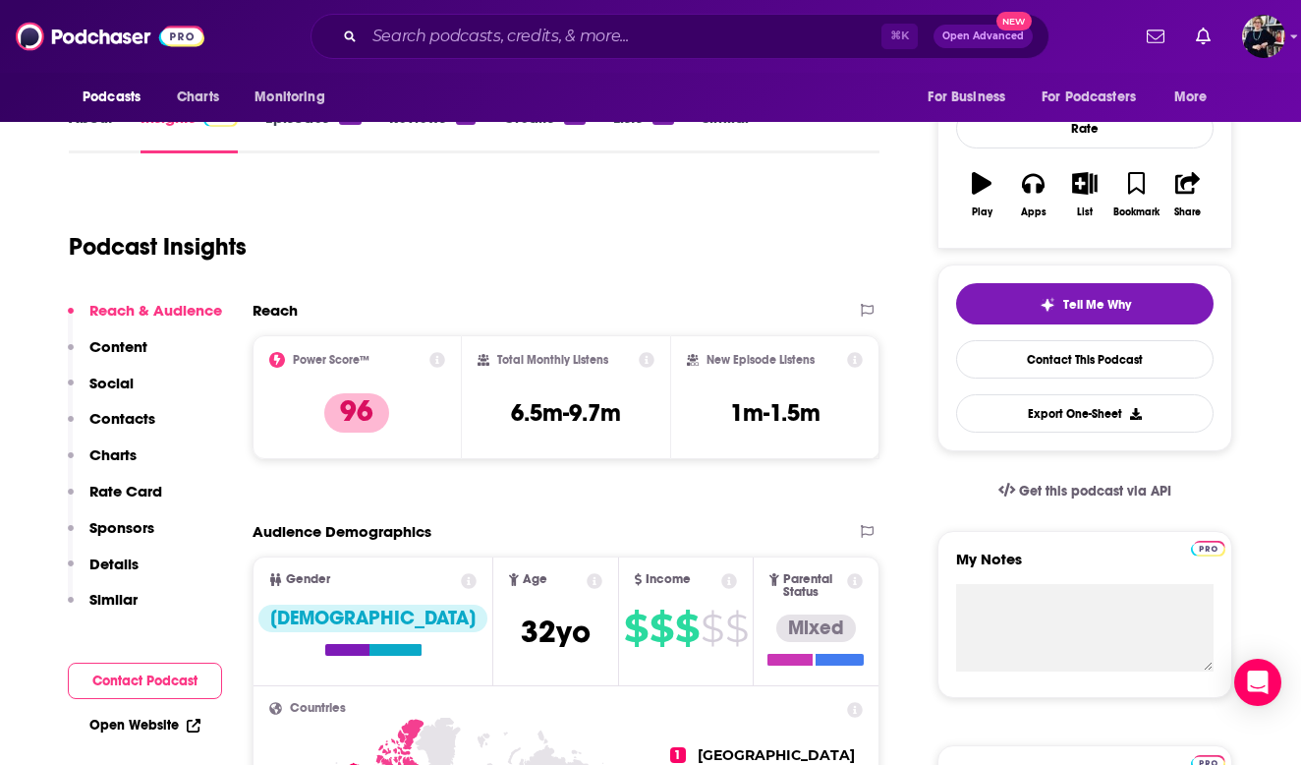
scroll to position [269, 0]
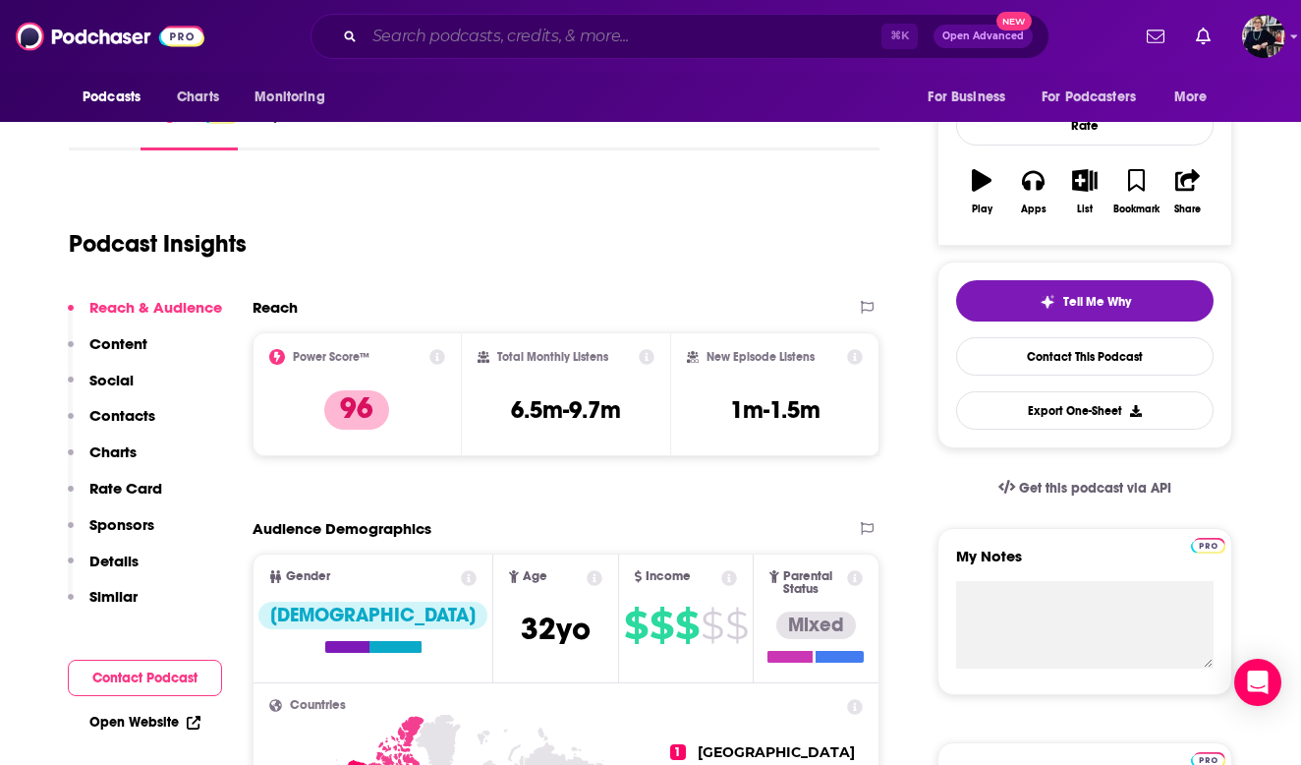
click at [544, 43] on input "Search podcasts, credits, & more..." at bounding box center [623, 36] width 517 height 31
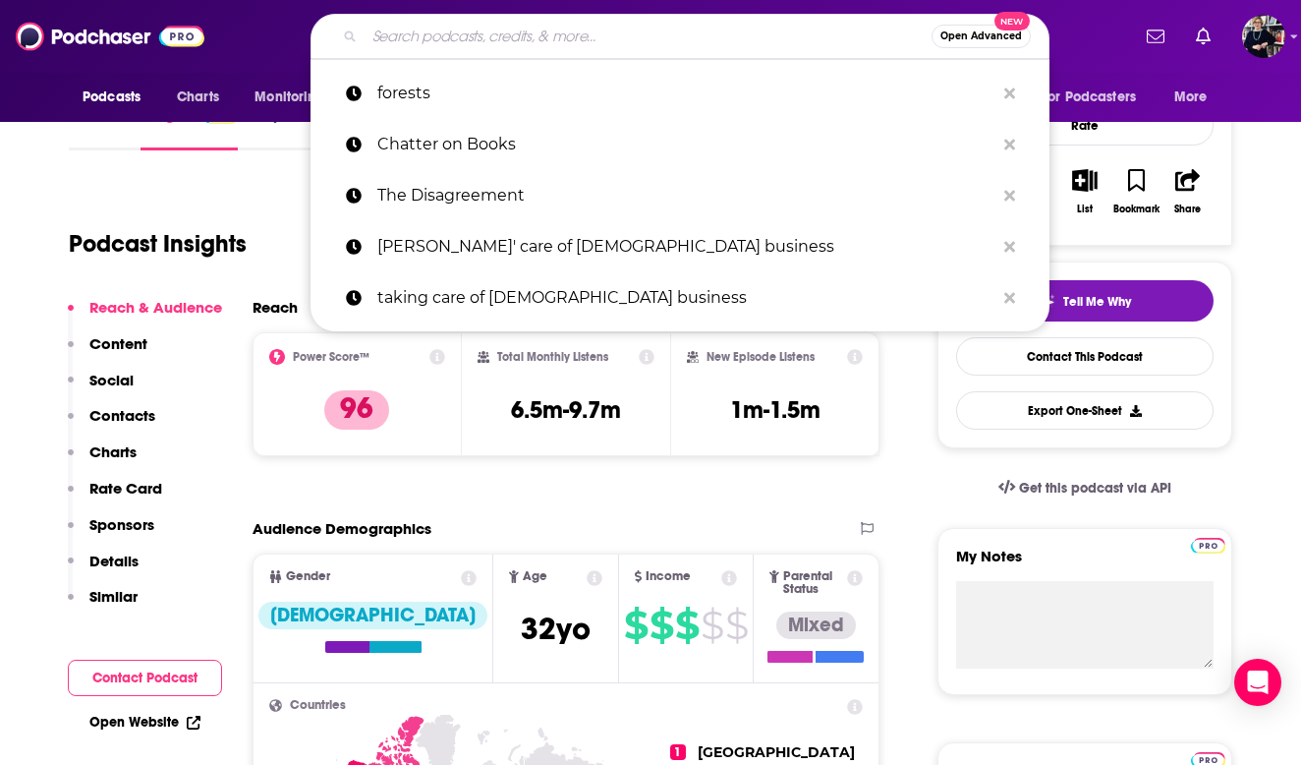
paste input "Center for International Forestry Research"
type input "Center for International Forestry Research"
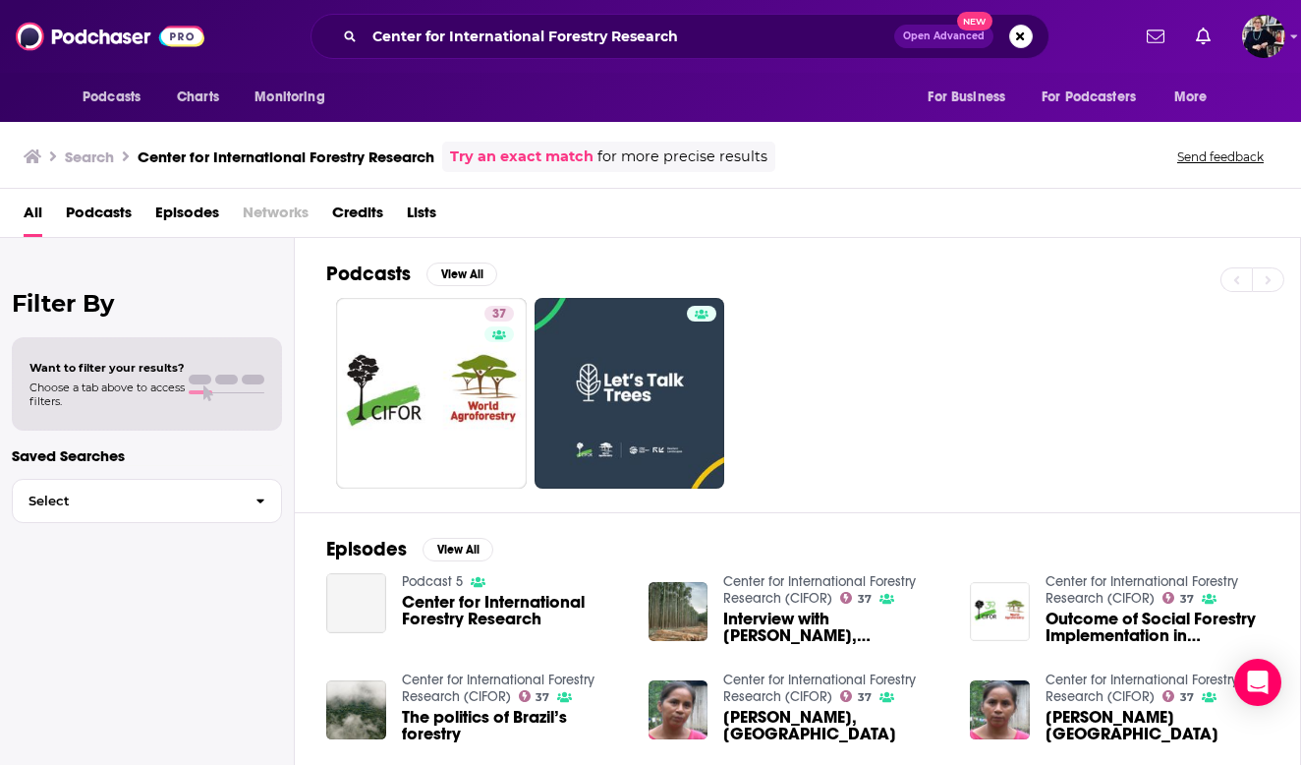
click at [506, 608] on span "Center for International Forestry Research" at bounding box center [513, 610] width 223 height 33
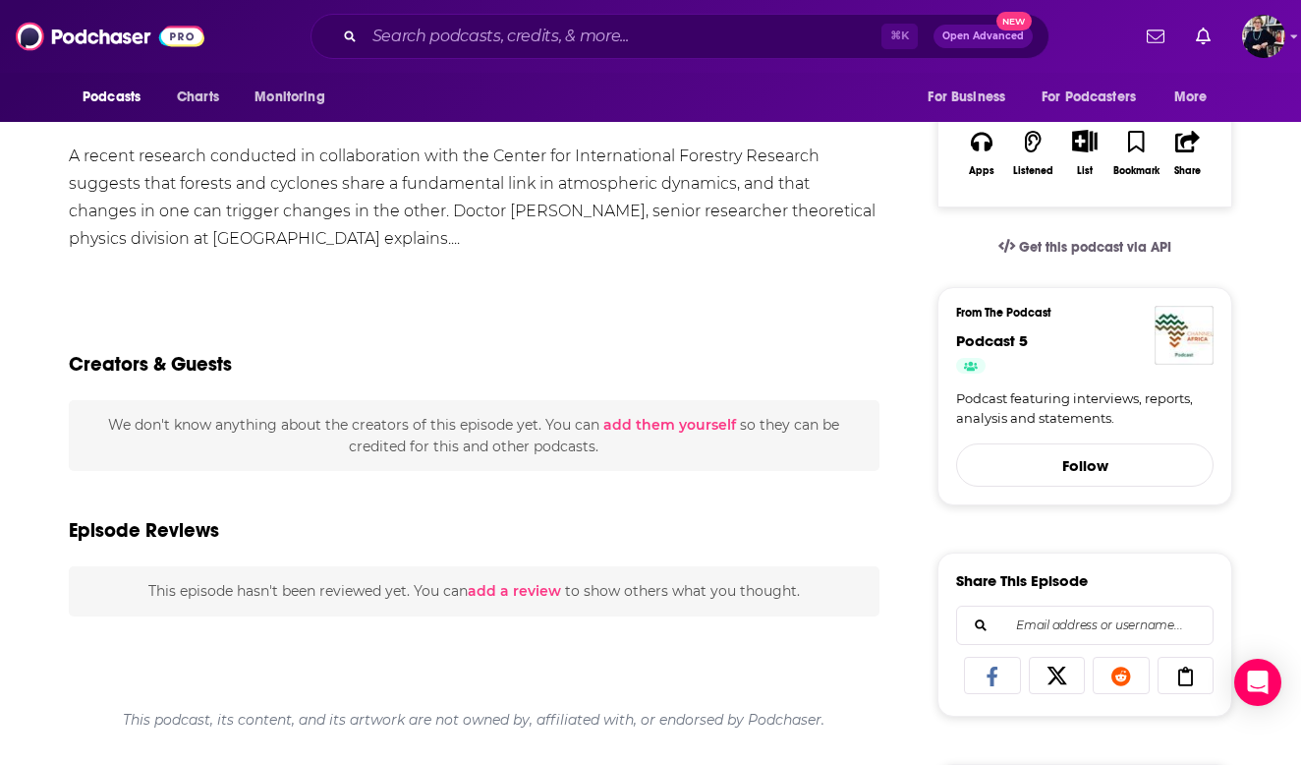
scroll to position [65, 0]
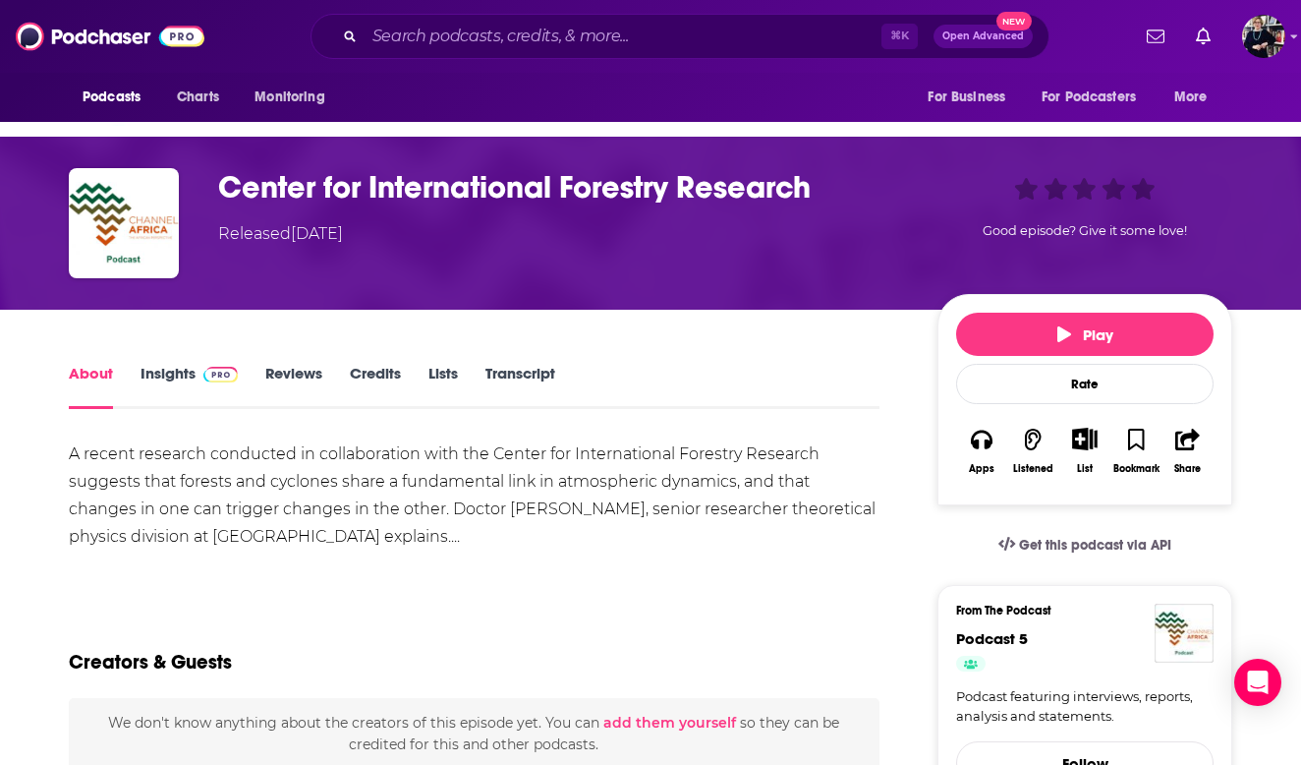
click at [187, 365] on link "Insights" at bounding box center [189, 386] width 97 height 45
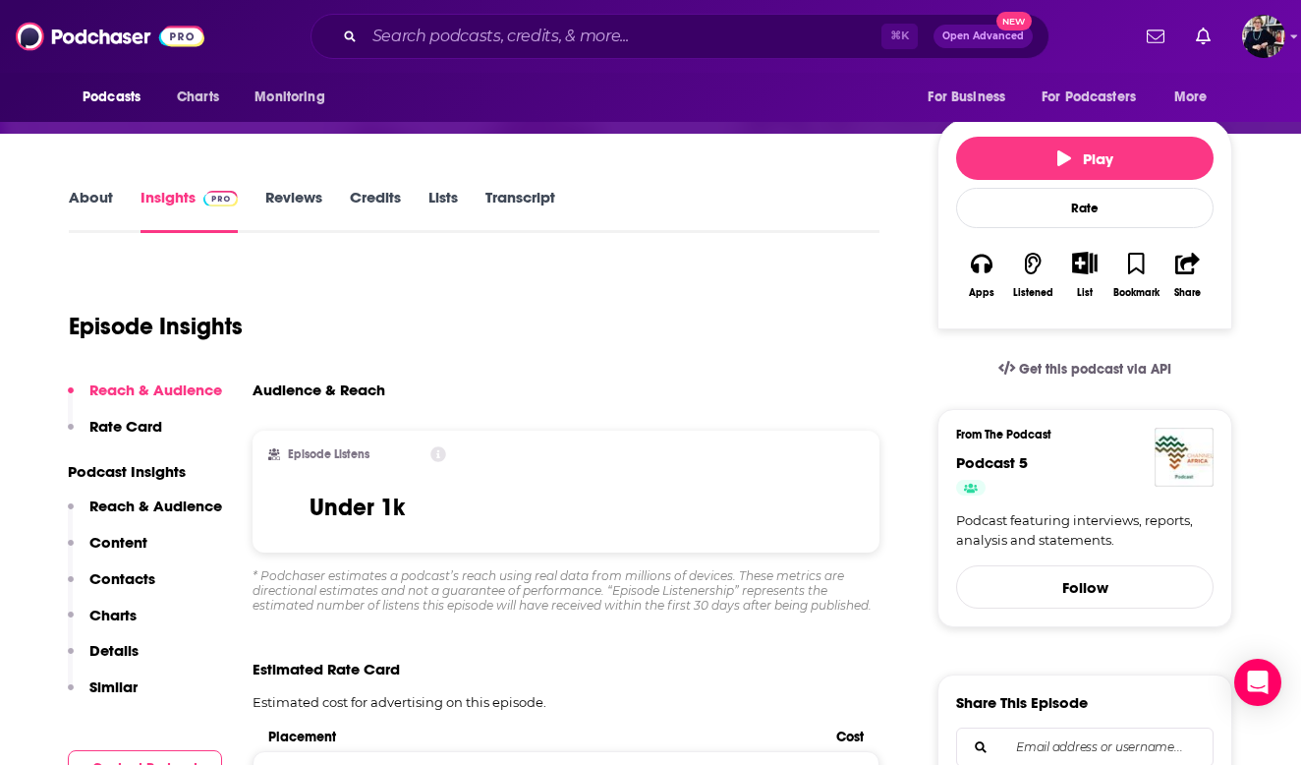
scroll to position [390, 0]
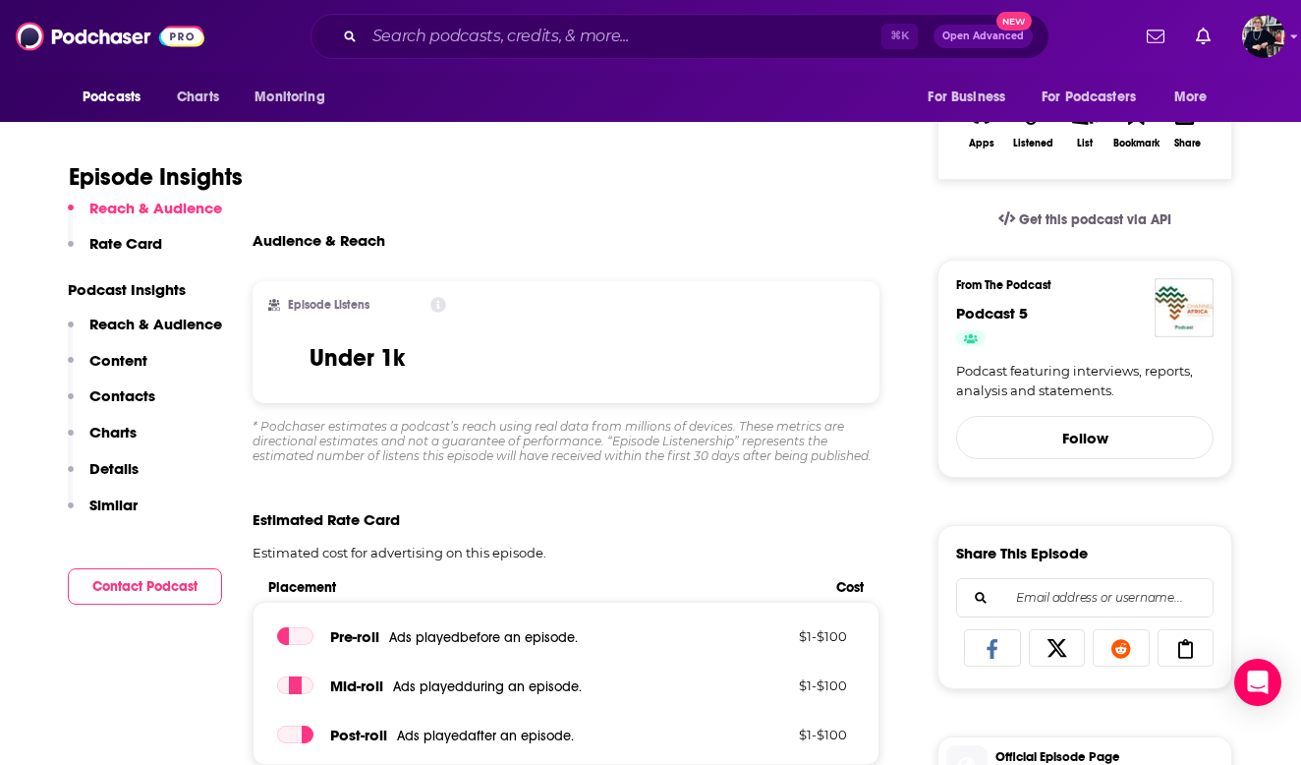
click at [250, 3] on div "Podcasts Charts Monitoring ⌘ K Open Advanced New For Business For Podcasters Mo…" at bounding box center [650, 36] width 1301 height 73
click at [469, 39] on input "Search podcasts, credits, & more..." at bounding box center [623, 36] width 517 height 31
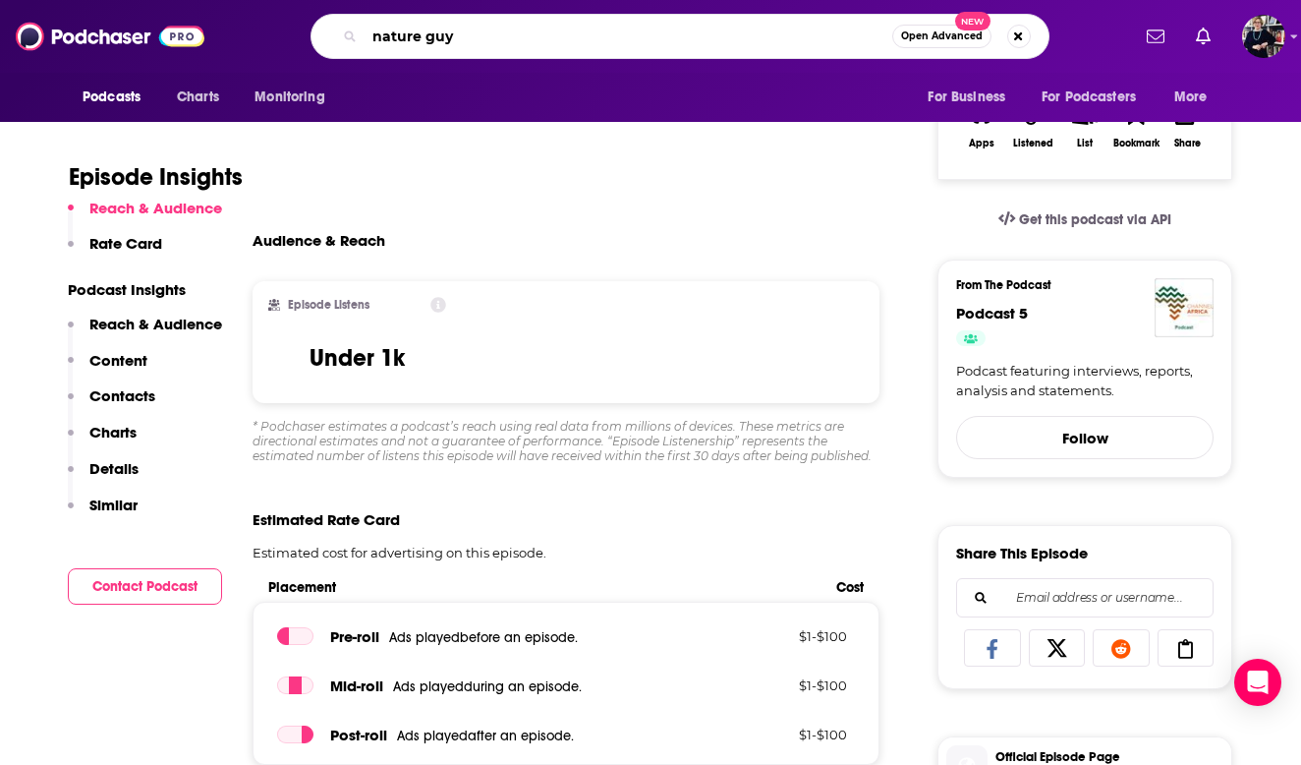
type input "nature guys"
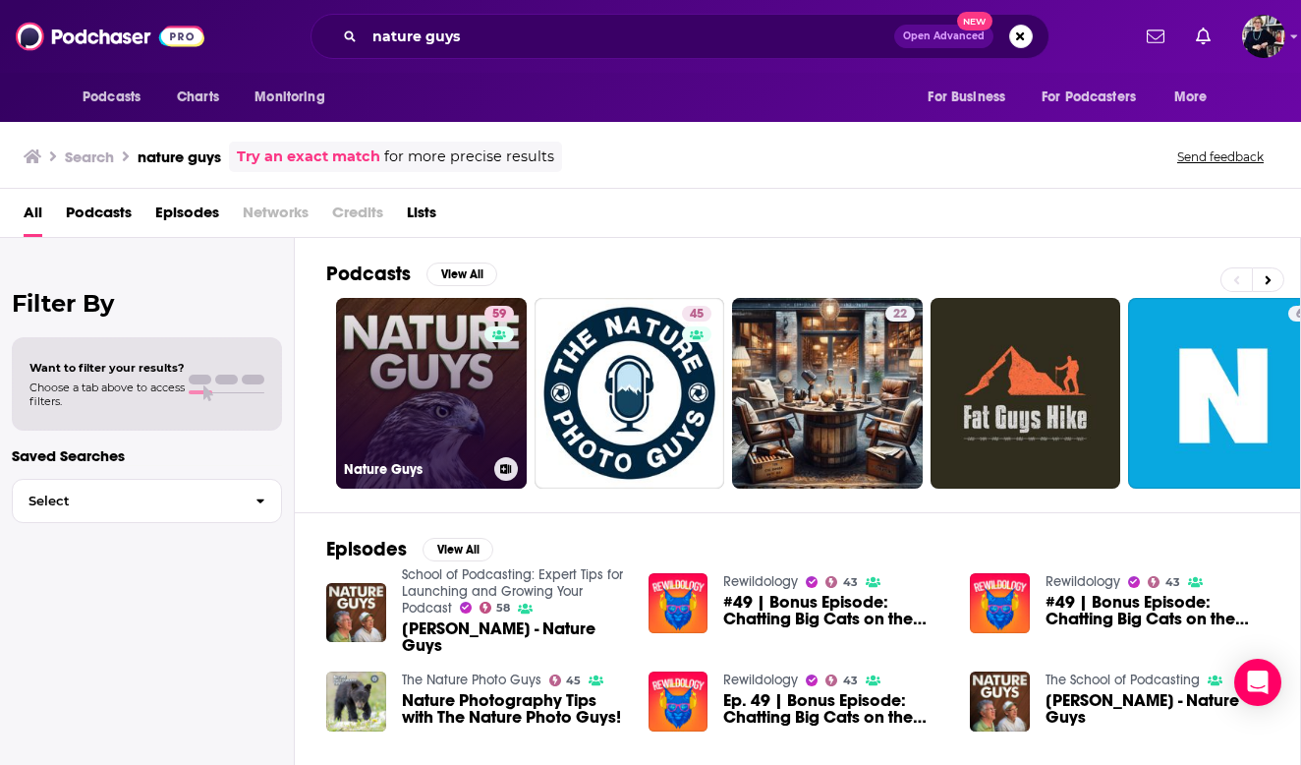
click at [416, 400] on link "59 Nature Guys" at bounding box center [431, 393] width 191 height 191
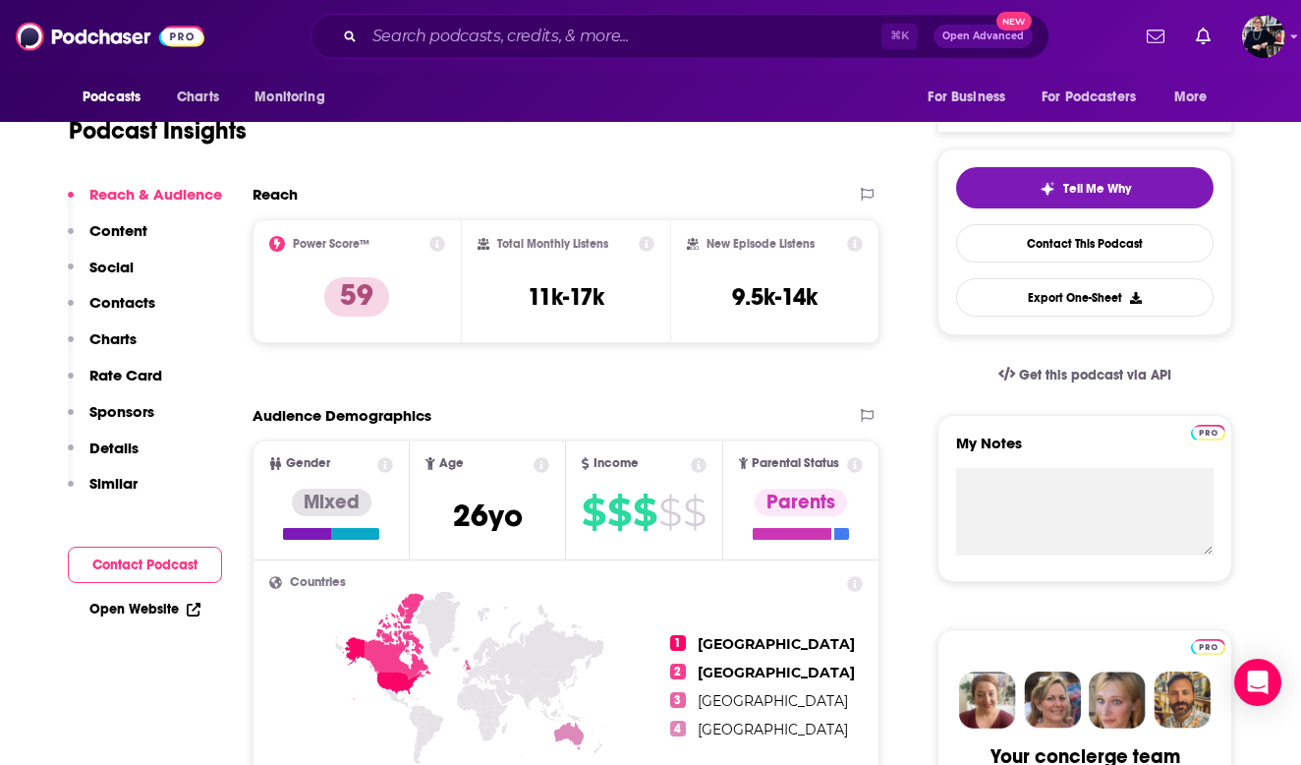
scroll to position [166, 0]
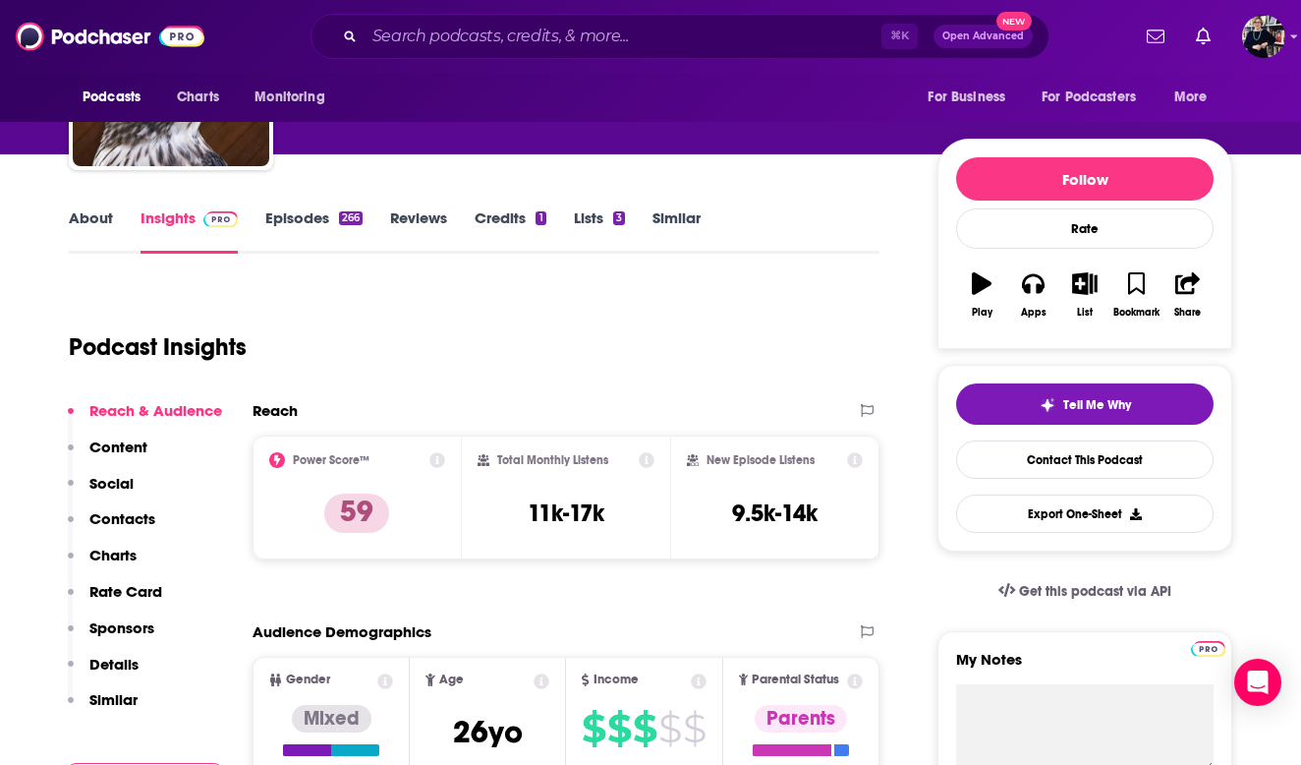
click at [505, 227] on link "Credits 1" at bounding box center [510, 230] width 71 height 45
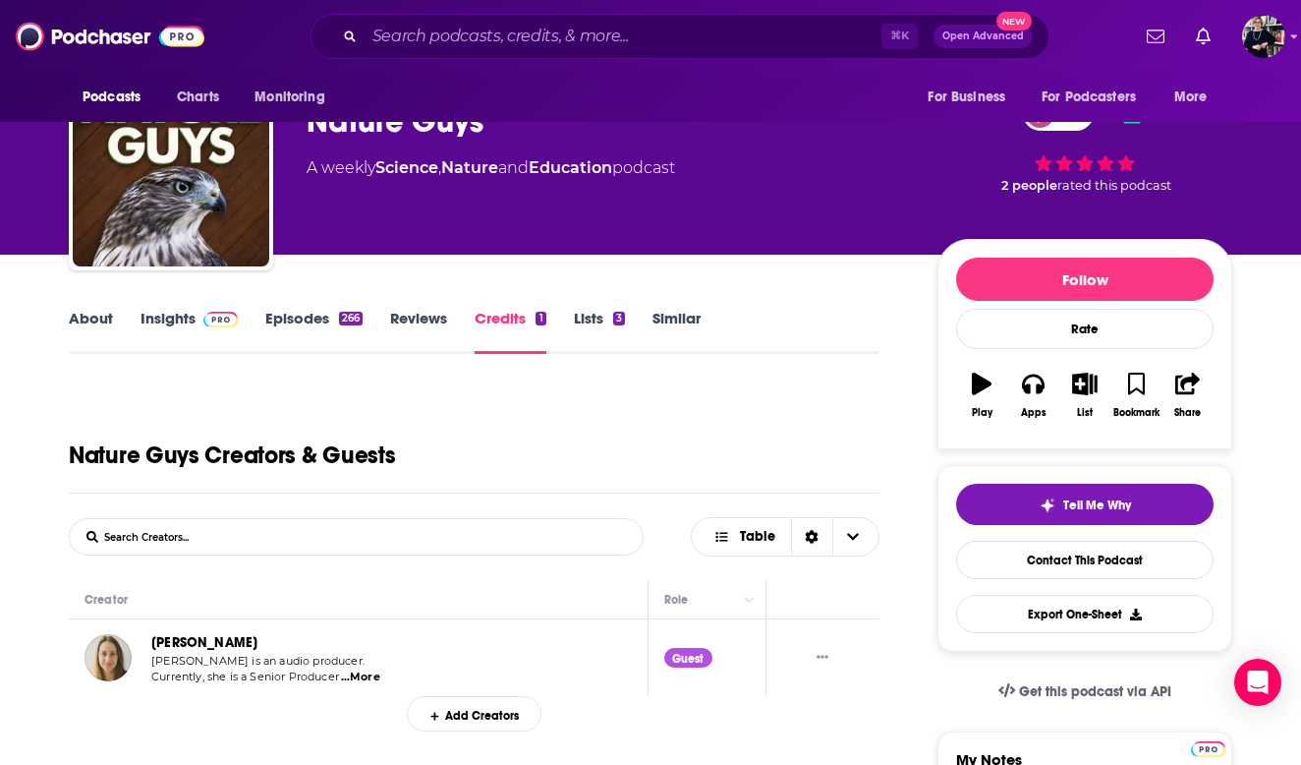
scroll to position [246, 0]
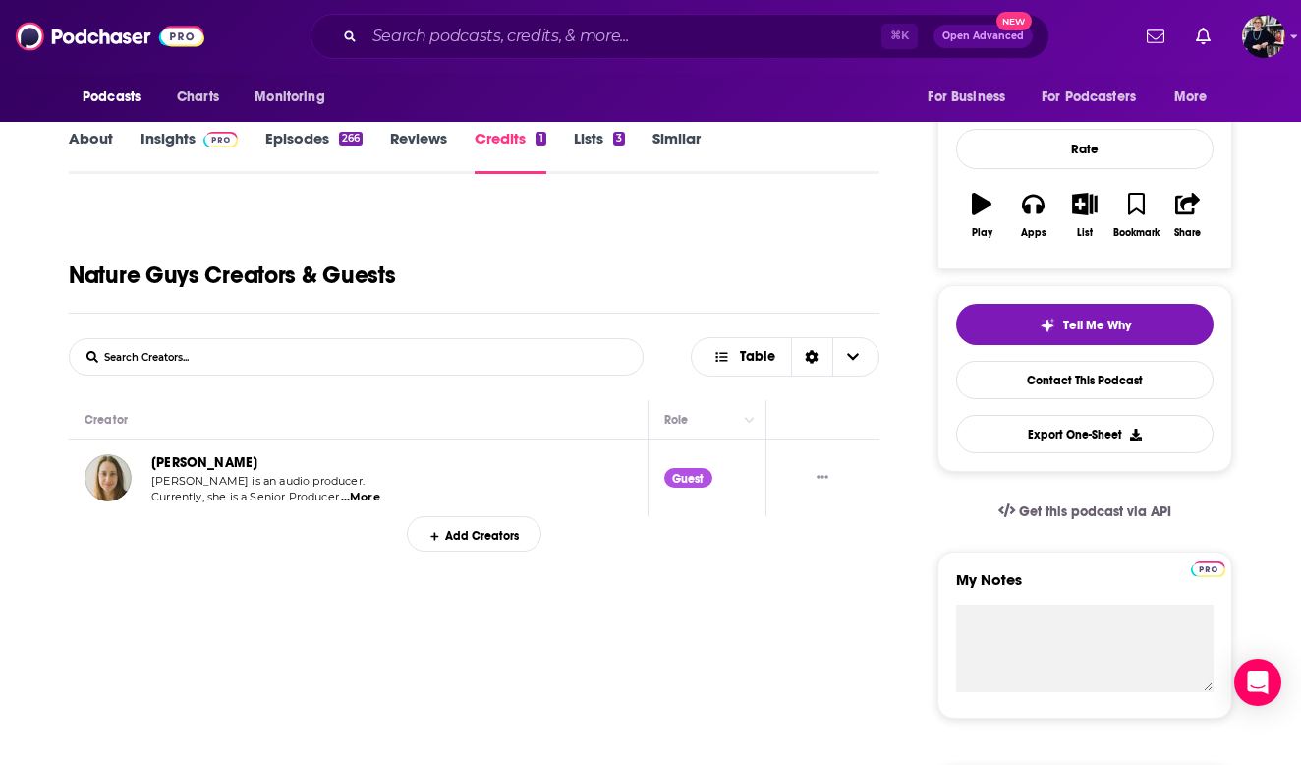
click at [371, 499] on span "...More" at bounding box center [360, 497] width 39 height 16
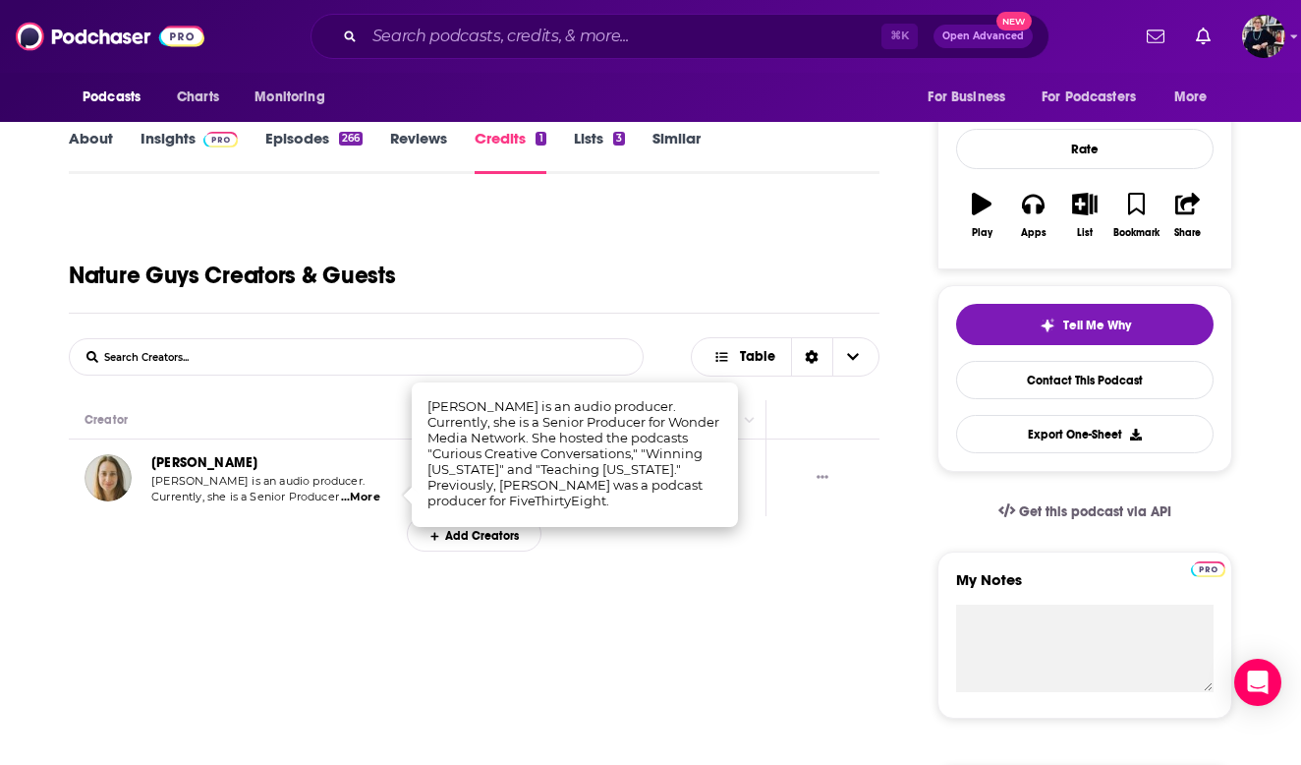
click at [370, 499] on span "...More" at bounding box center [360, 497] width 39 height 16
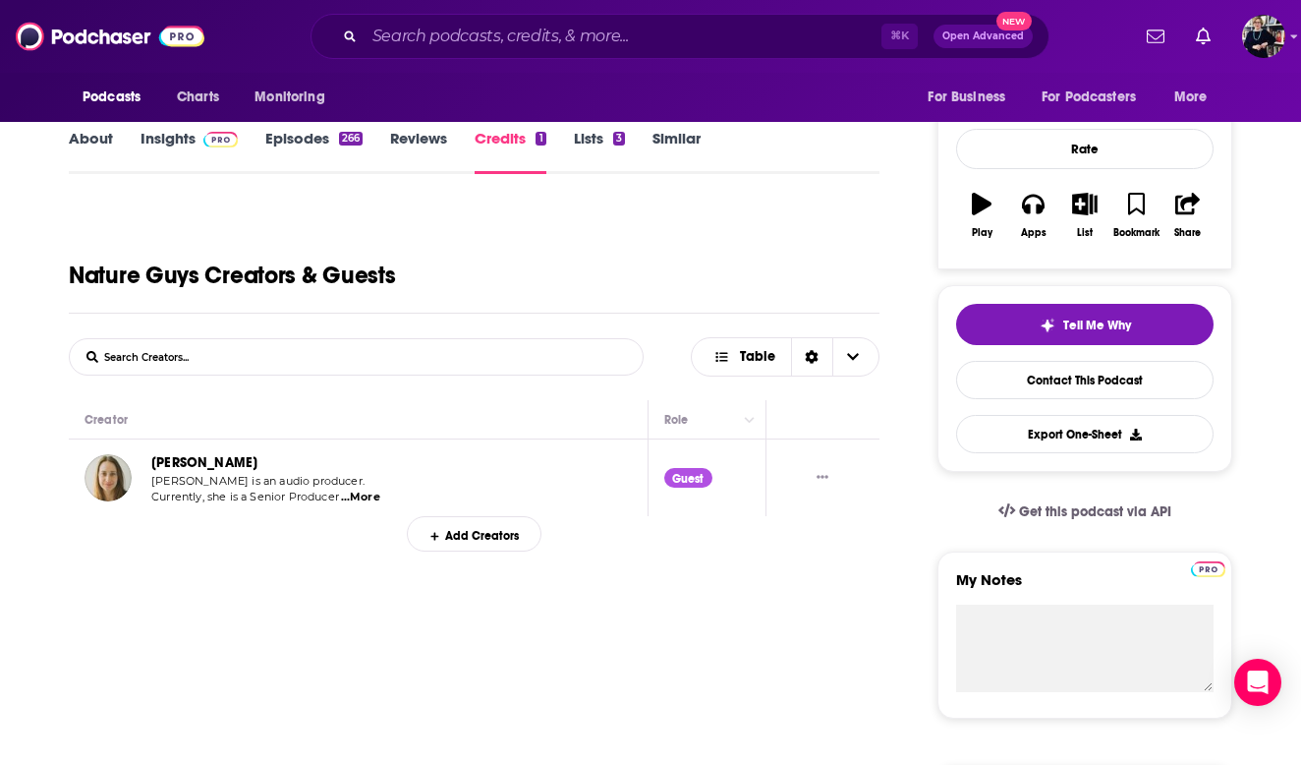
click at [207, 459] on link "Grace Lynch" at bounding box center [204, 462] width 106 height 17
